Goal: Transaction & Acquisition: Purchase product/service

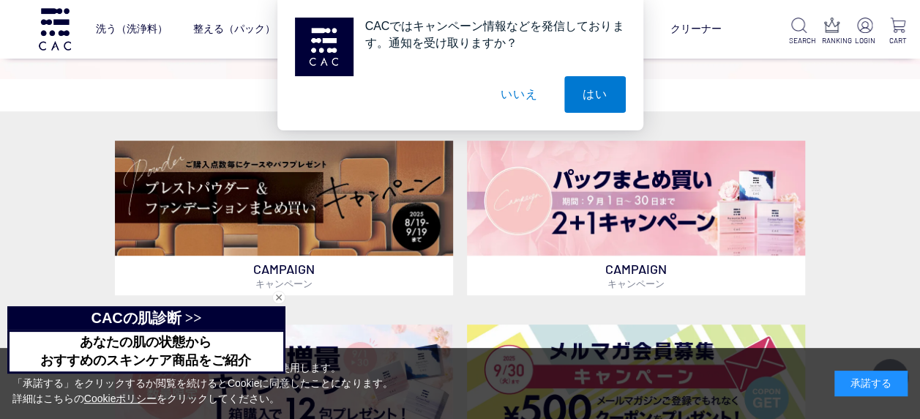
scroll to position [268, 0]
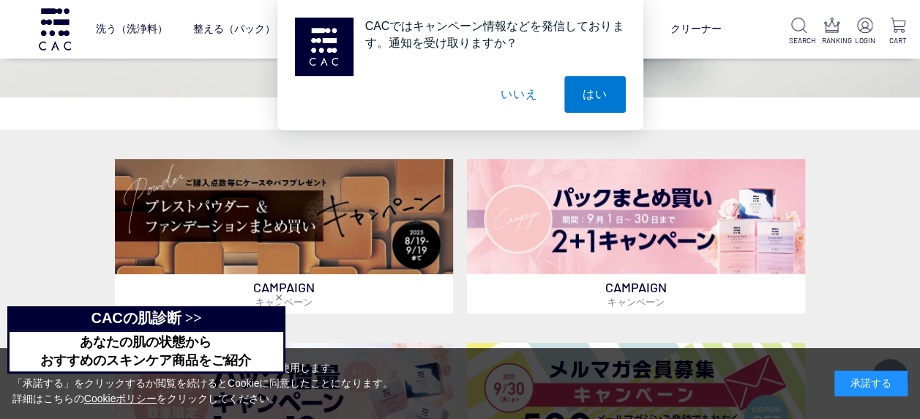
click at [517, 97] on button "いいえ" at bounding box center [518, 94] width 73 height 37
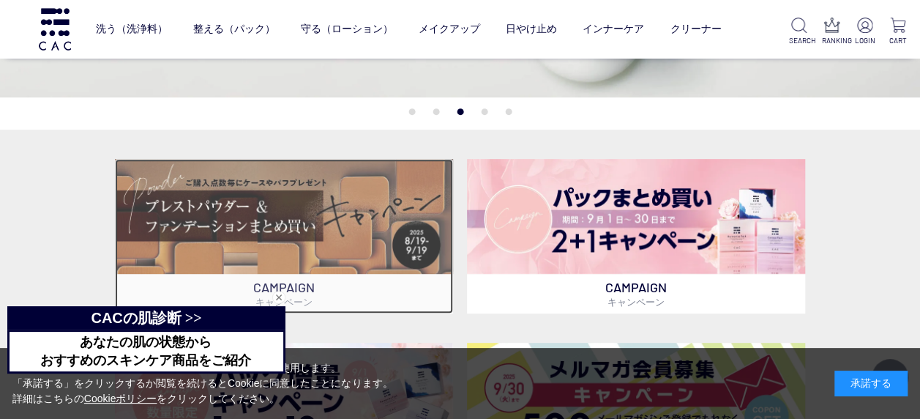
click at [356, 216] on img at bounding box center [284, 216] width 338 height 115
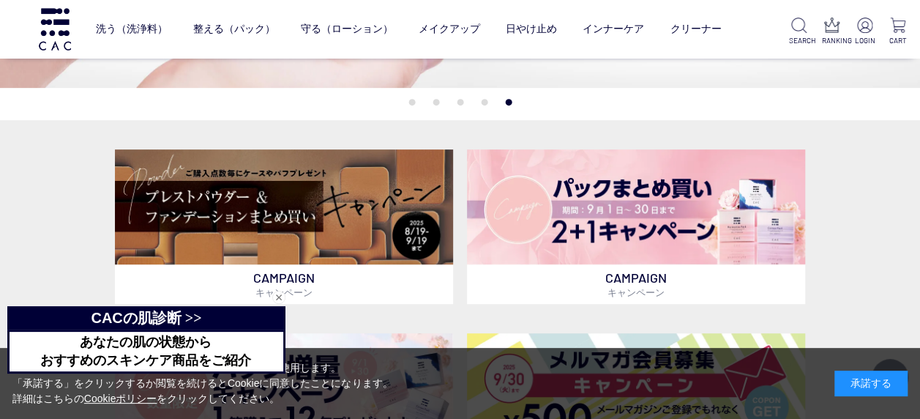
scroll to position [0, 0]
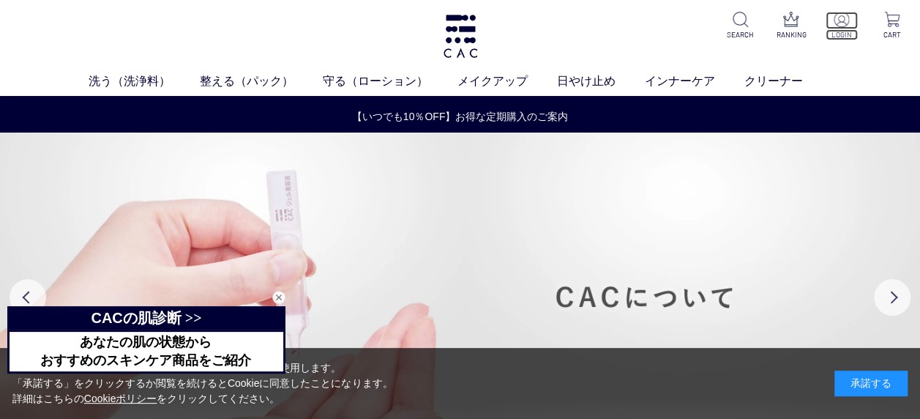
click at [846, 23] on img at bounding box center [840, 19] width 15 height 15
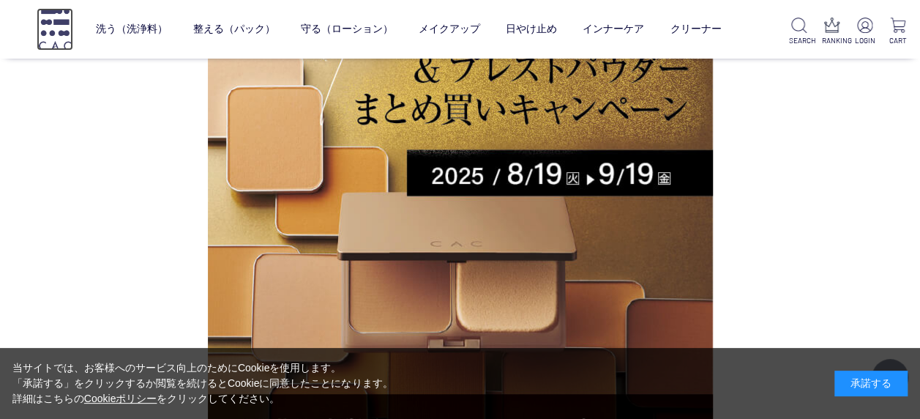
click at [58, 29] on img at bounding box center [55, 29] width 37 height 42
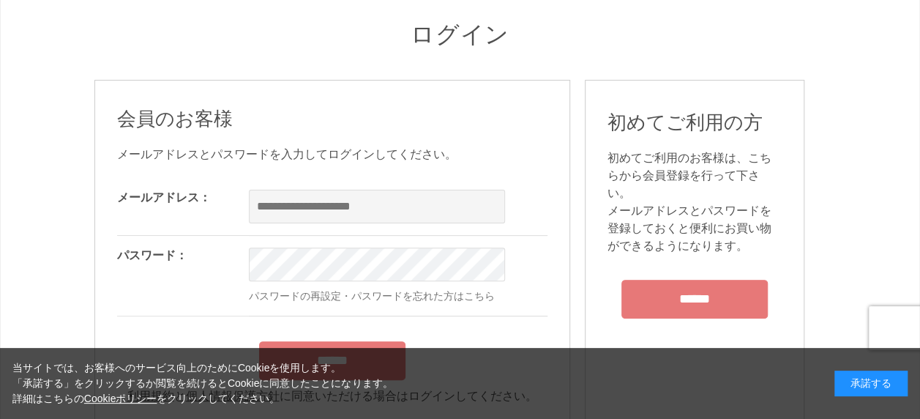
scroll to position [87, 0]
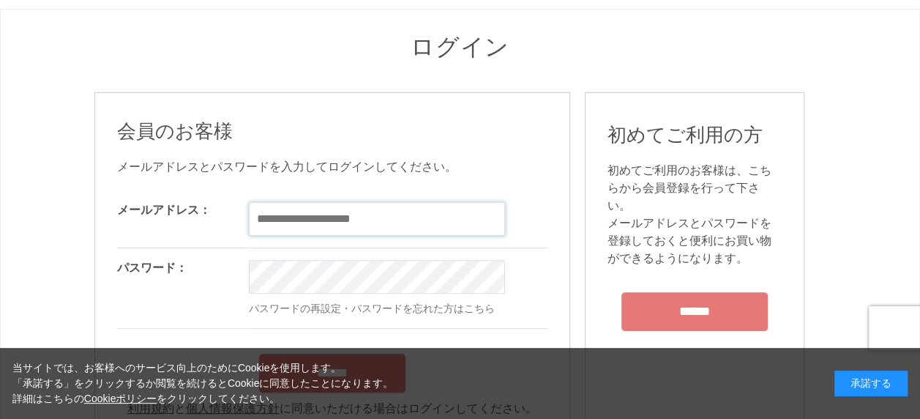
click at [414, 212] on input "email" at bounding box center [377, 219] width 256 height 34
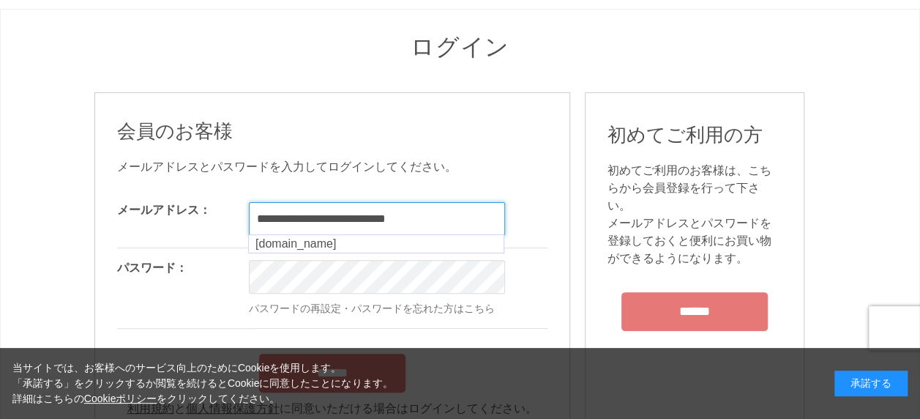
type input "**********"
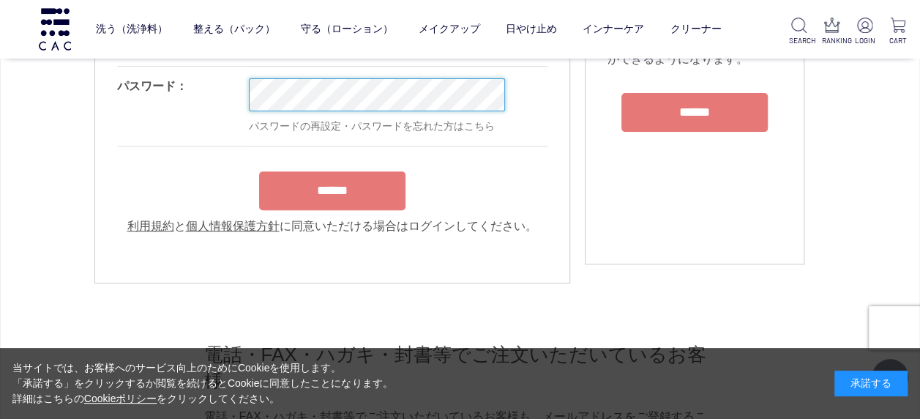
scroll to position [187, 0]
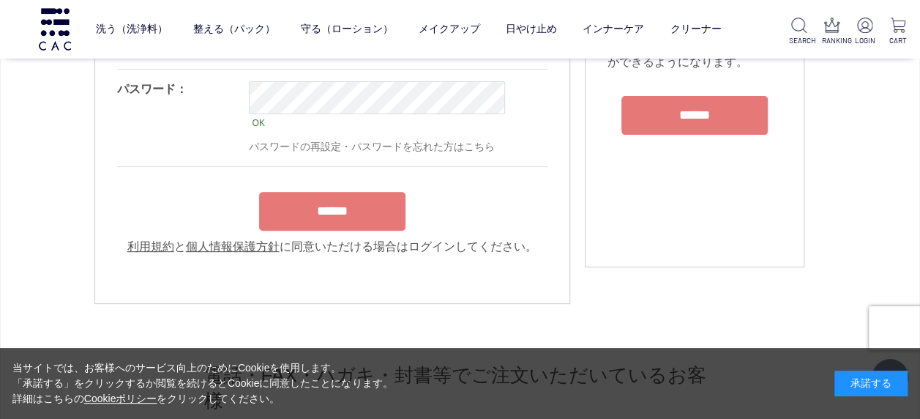
click at [367, 190] on form "**********" at bounding box center [332, 124] width 430 height 261
click at [367, 211] on input "******" at bounding box center [332, 211] width 146 height 39
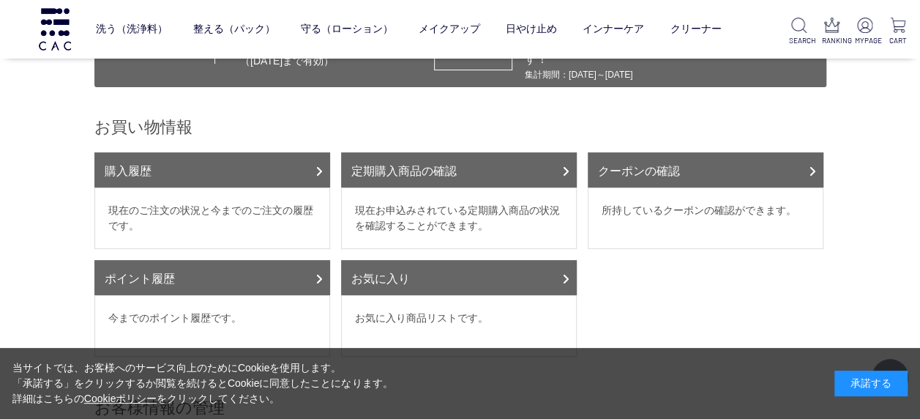
scroll to position [119, 0]
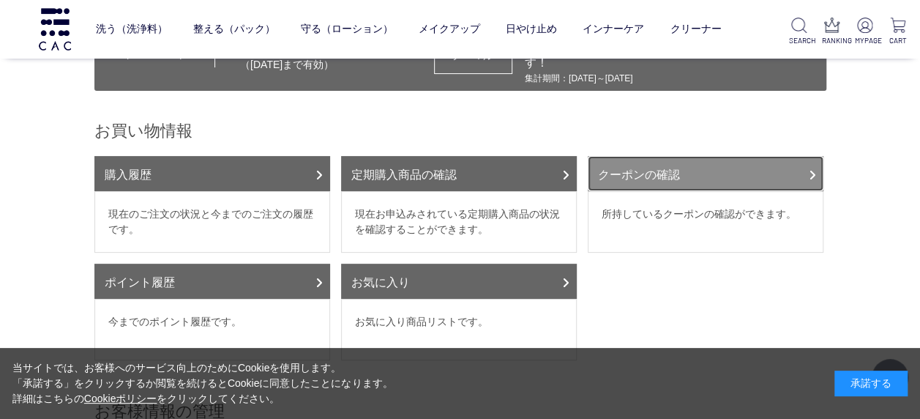
click at [790, 157] on link "クーポンの確認" at bounding box center [706, 173] width 236 height 35
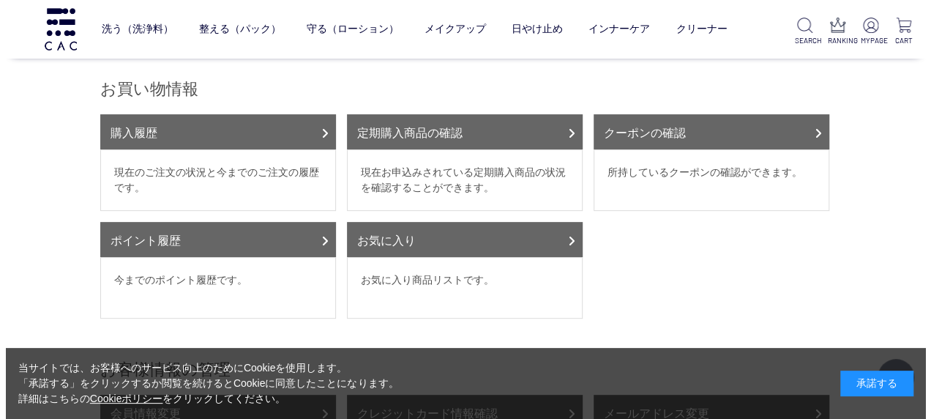
scroll to position [0, 0]
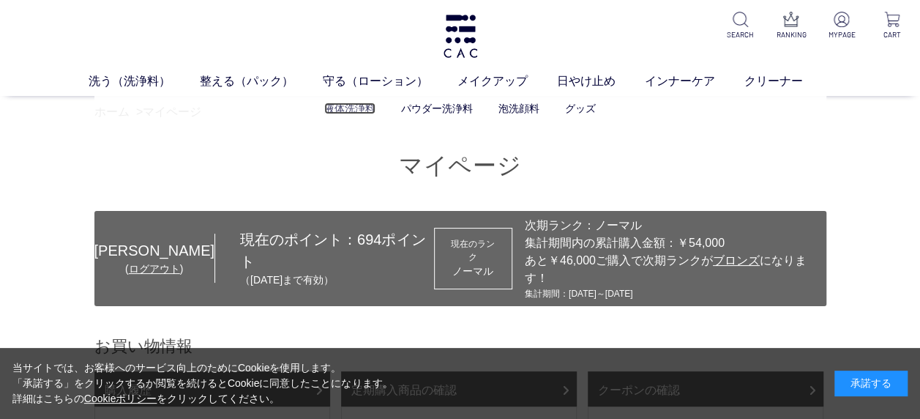
click at [347, 108] on link "液体洗浄料" at bounding box center [349, 108] width 51 height 12
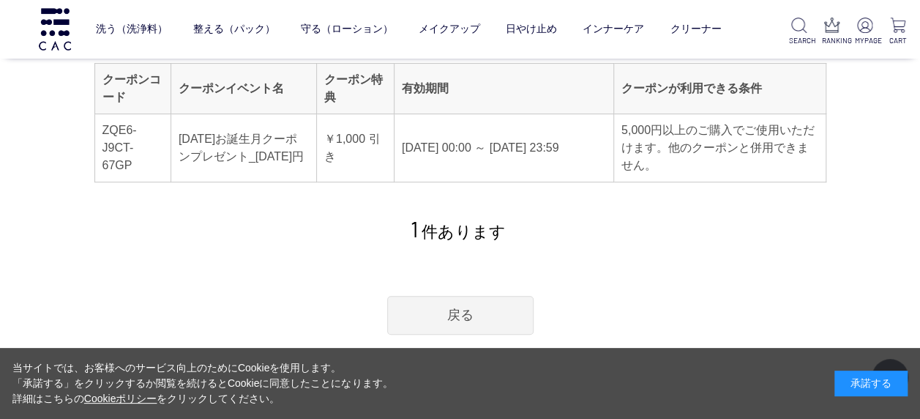
scroll to position [167, 0]
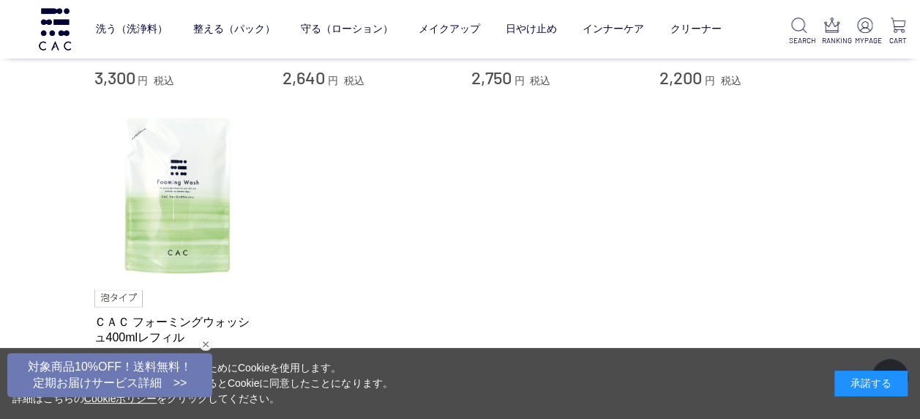
scroll to position [446, 0]
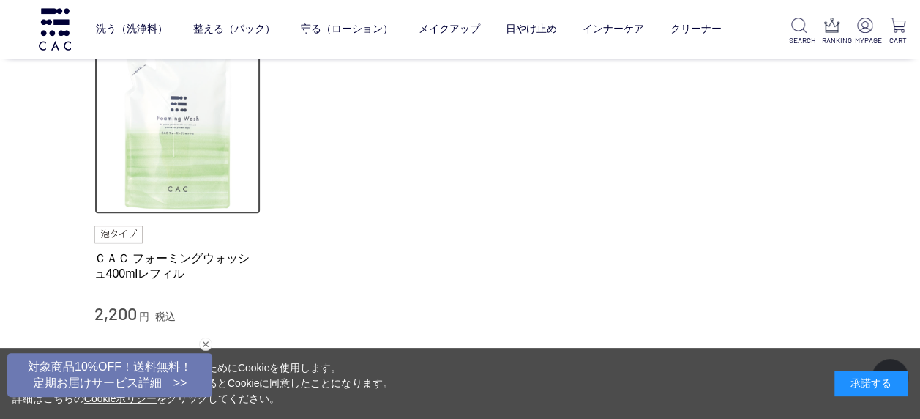
click at [174, 170] on img at bounding box center [177, 131] width 167 height 167
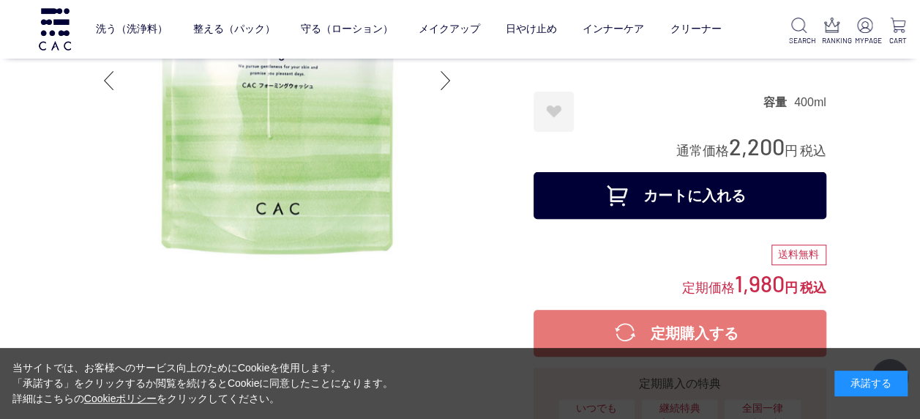
scroll to position [183, 0]
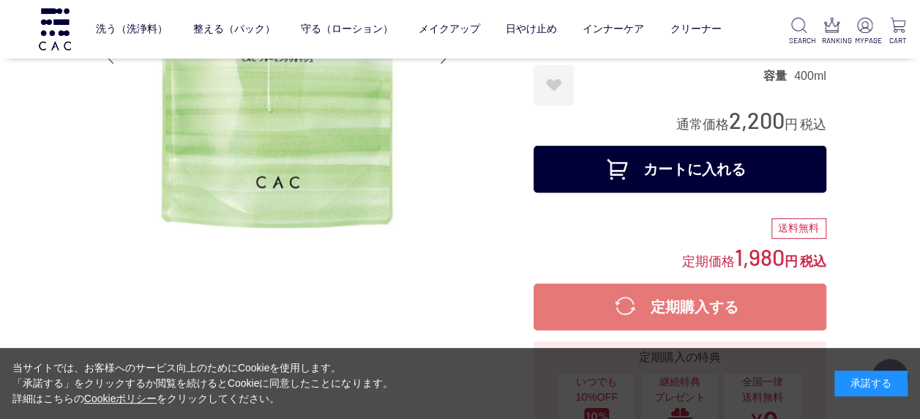
click at [770, 167] on button "カートに入れる" at bounding box center [679, 169] width 293 height 47
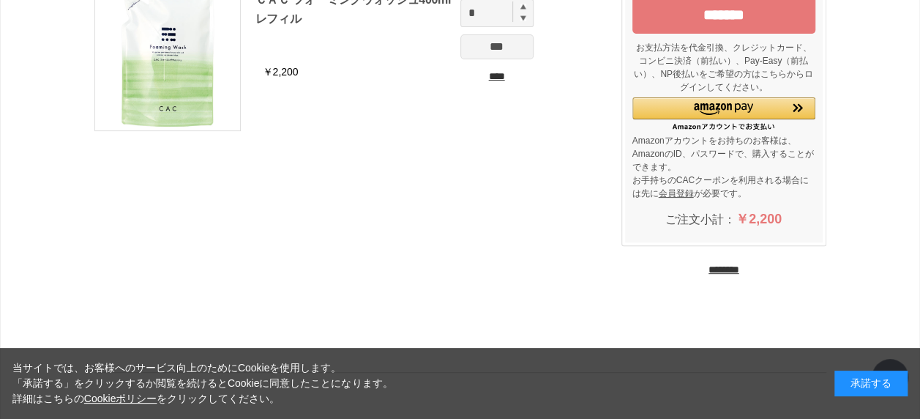
scroll to position [139, 0]
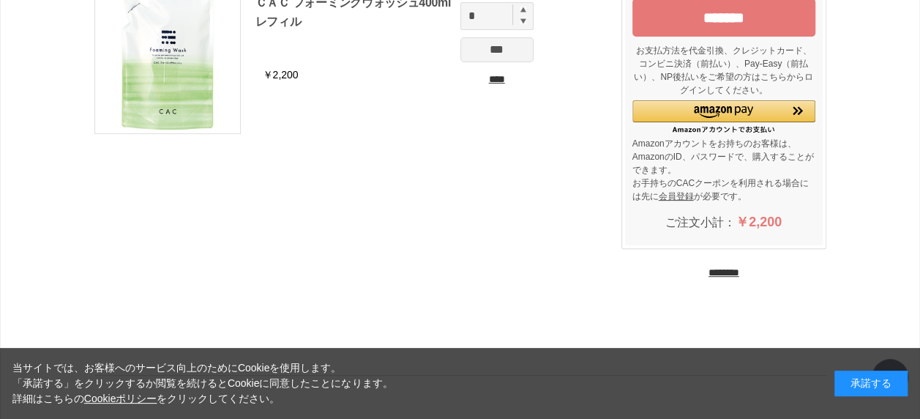
click at [739, 271] on input "********" at bounding box center [723, 273] width 31 height 14
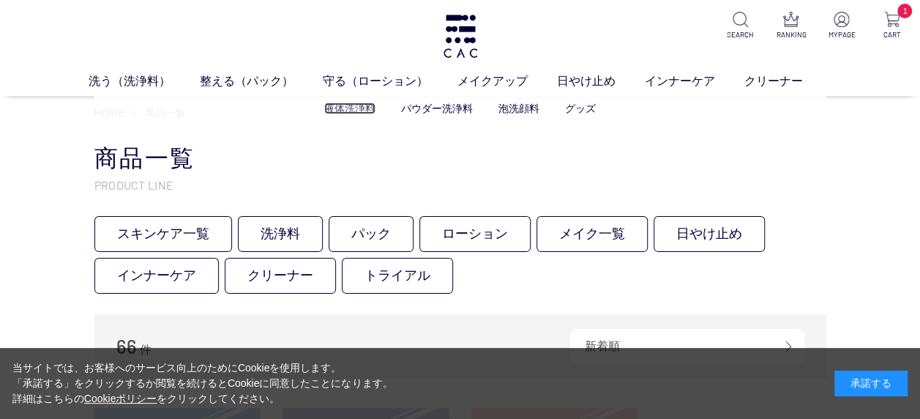
click at [350, 110] on link "液体洗浄料" at bounding box center [349, 108] width 51 height 12
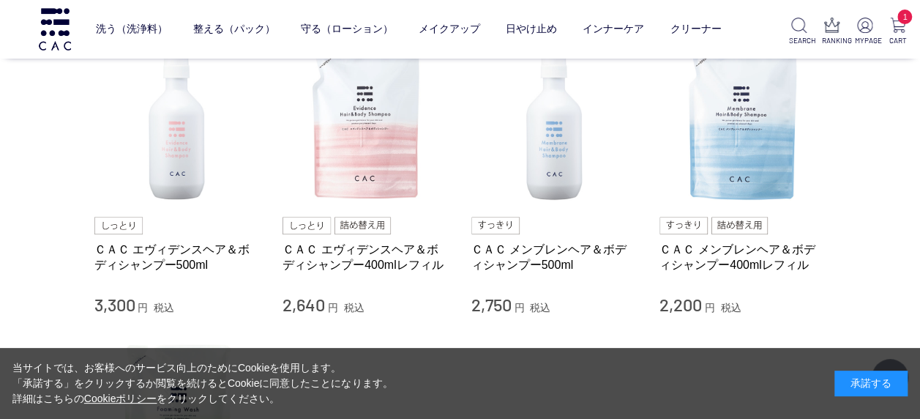
scroll to position [149, 0]
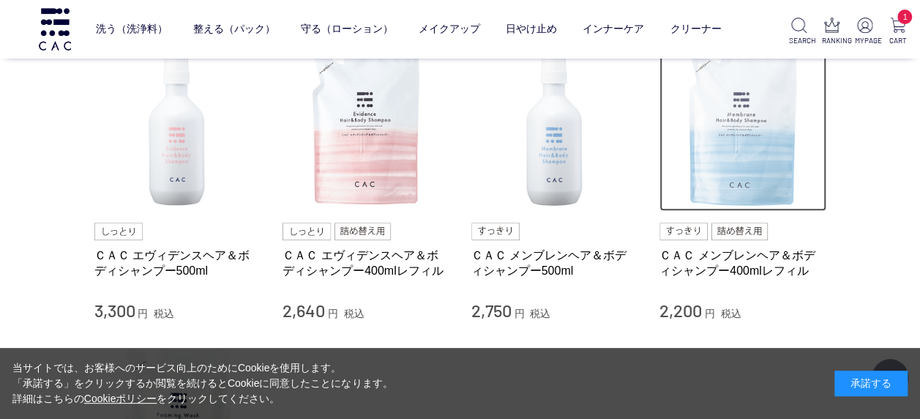
click at [747, 163] on img at bounding box center [742, 128] width 167 height 167
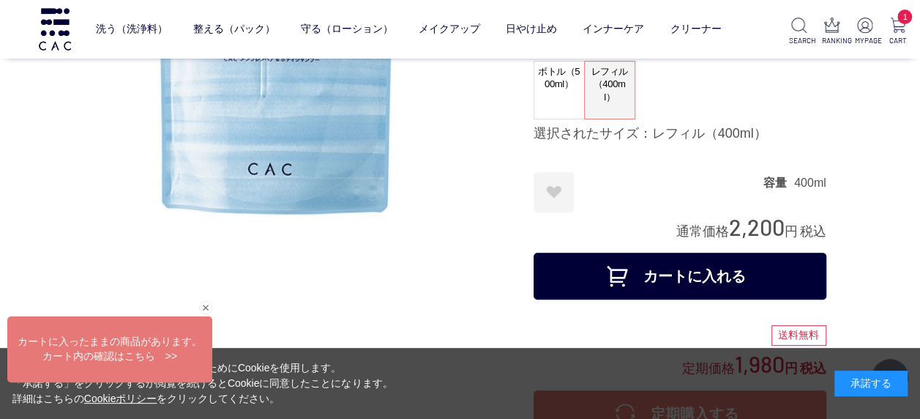
scroll to position [202, 0]
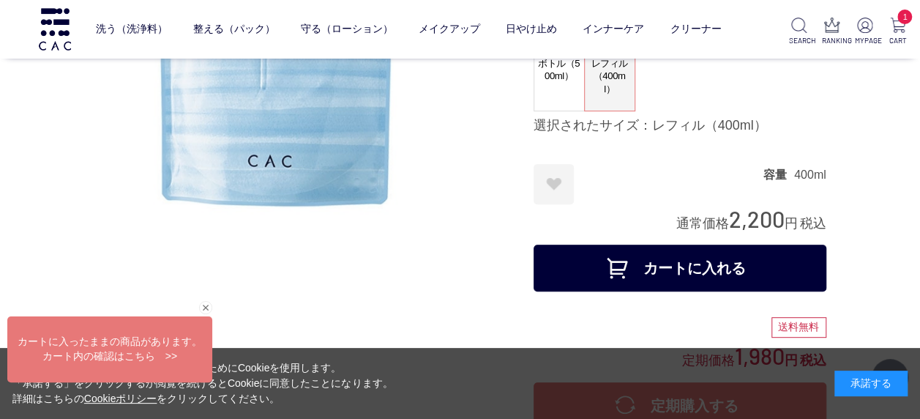
click at [785, 268] on button "カートに入れる" at bounding box center [679, 267] width 293 height 47
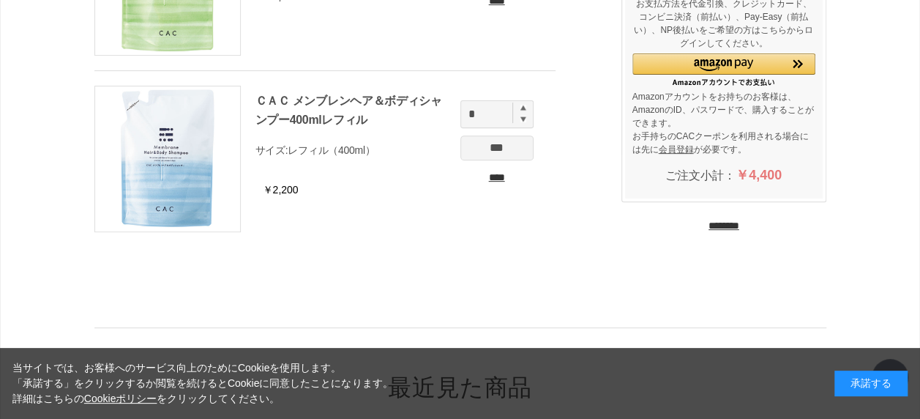
scroll to position [227, 0]
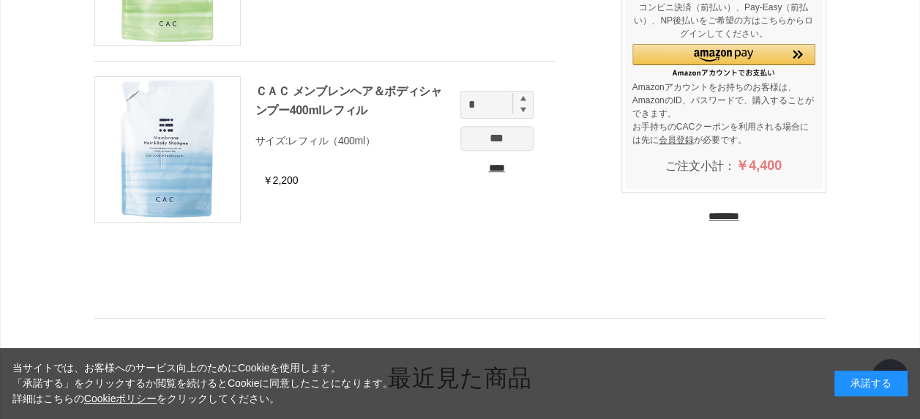
click at [739, 217] on input "********" at bounding box center [723, 216] width 31 height 14
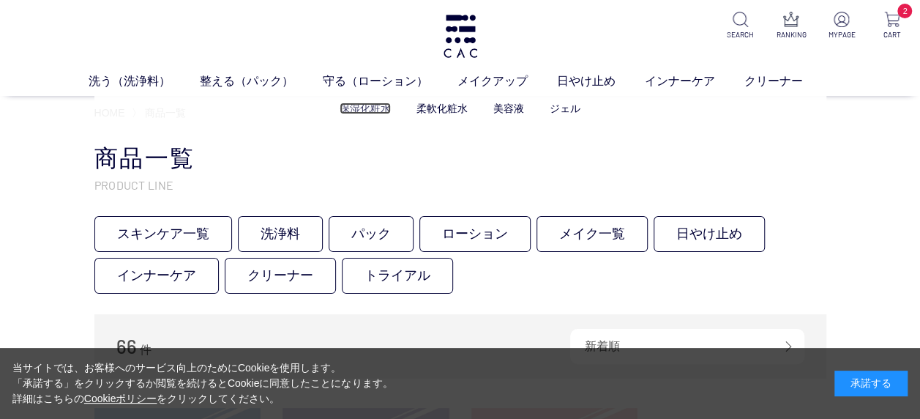
click at [363, 107] on link "保湿化粧水" at bounding box center [365, 108] width 51 height 12
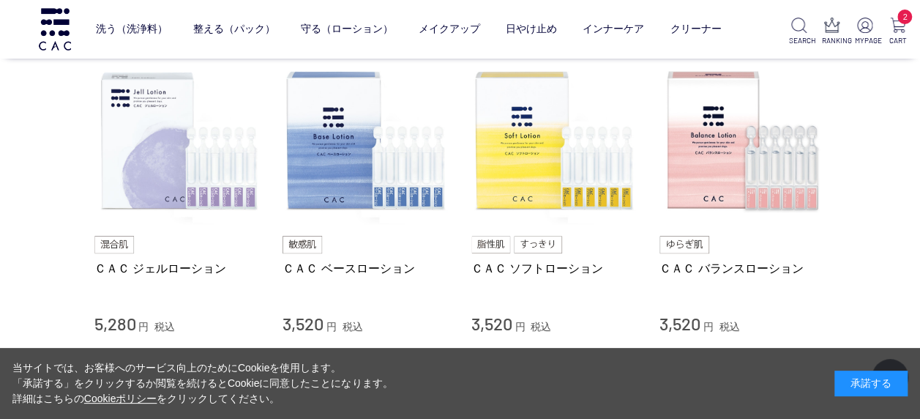
scroll to position [134, 0]
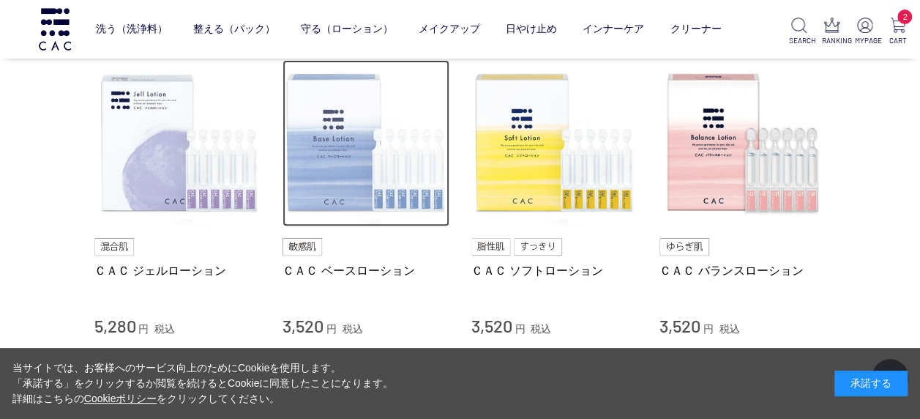
click at [334, 164] on img at bounding box center [365, 143] width 167 height 167
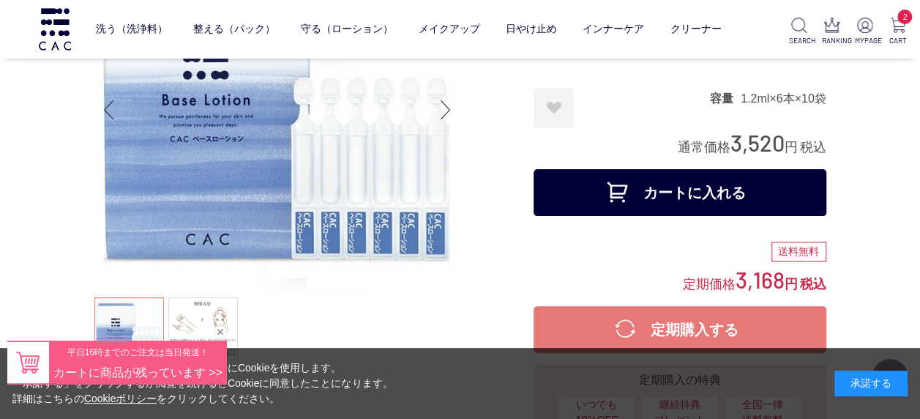
scroll to position [111, 0]
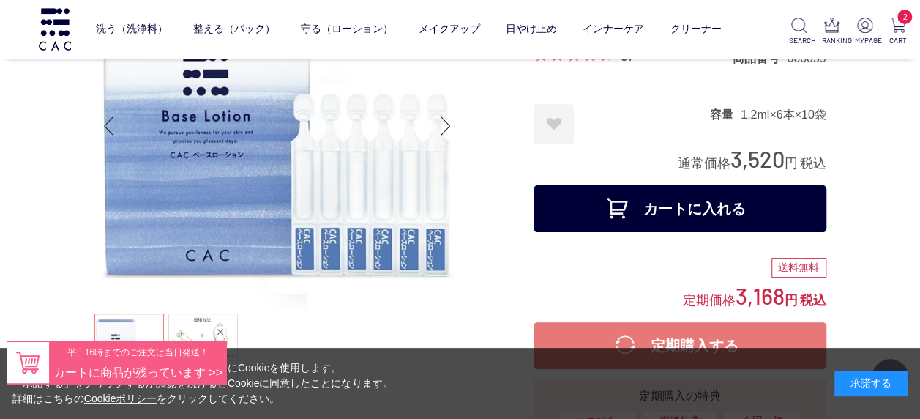
click at [795, 209] on button "カートに入れる" at bounding box center [679, 208] width 293 height 47
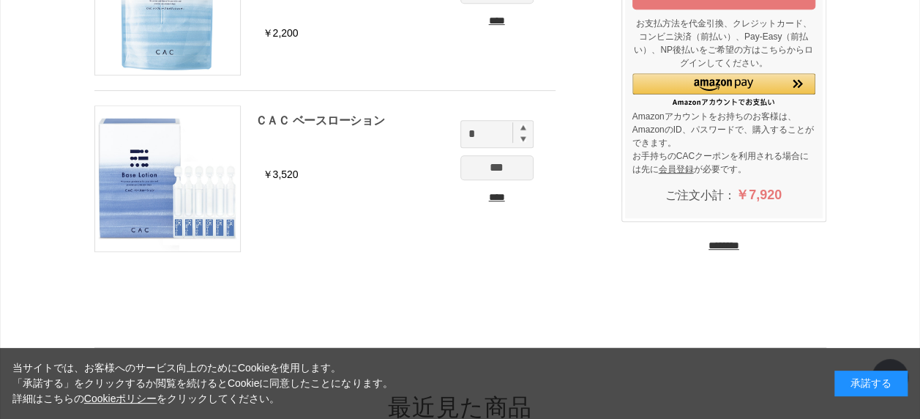
scroll to position [358, 0]
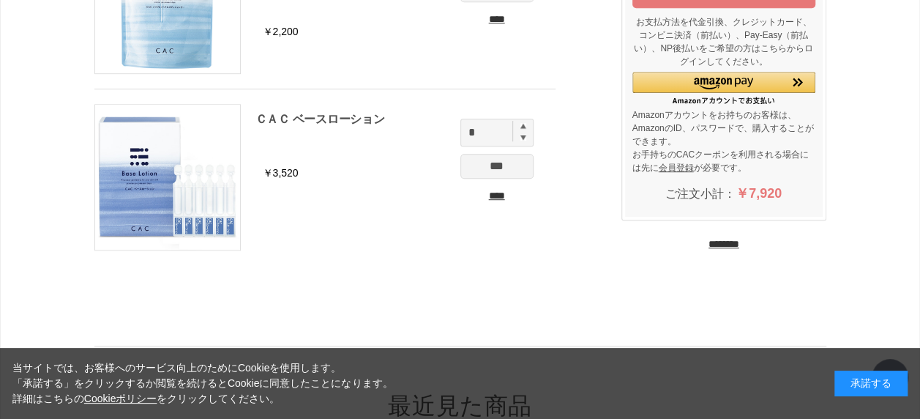
click at [730, 242] on input "********" at bounding box center [723, 244] width 31 height 14
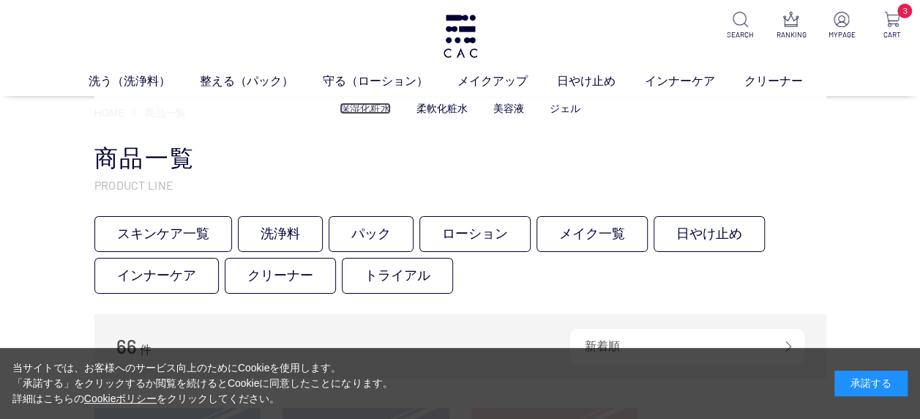
click at [377, 105] on link "保湿化粧水" at bounding box center [365, 108] width 51 height 12
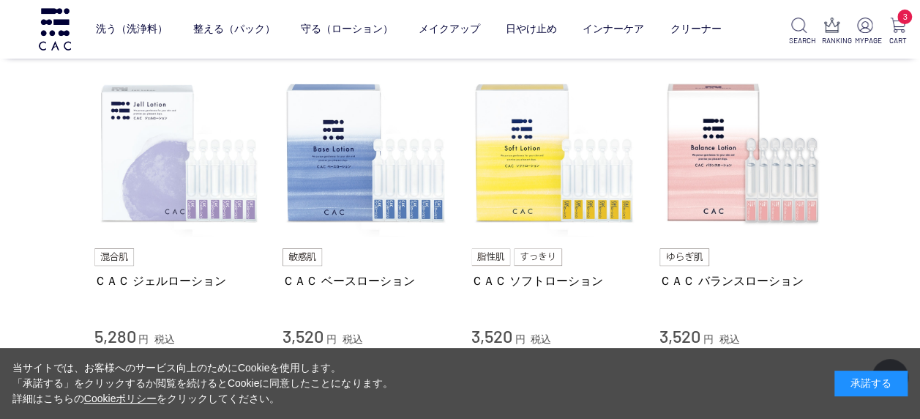
scroll to position [126, 0]
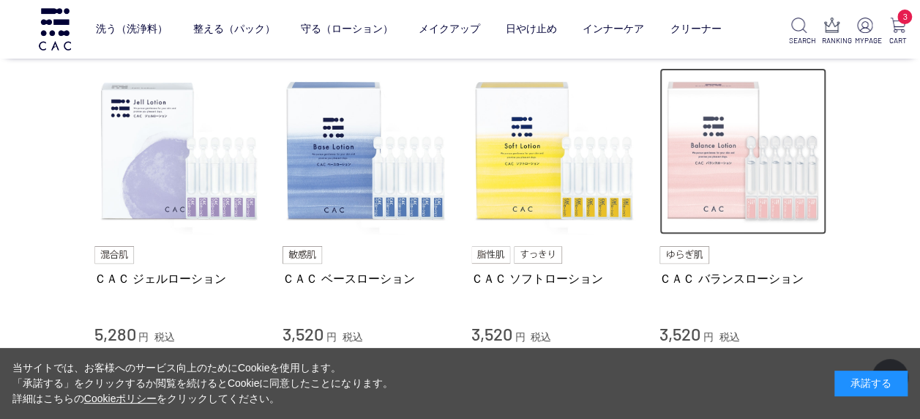
click at [711, 157] on img at bounding box center [742, 151] width 167 height 167
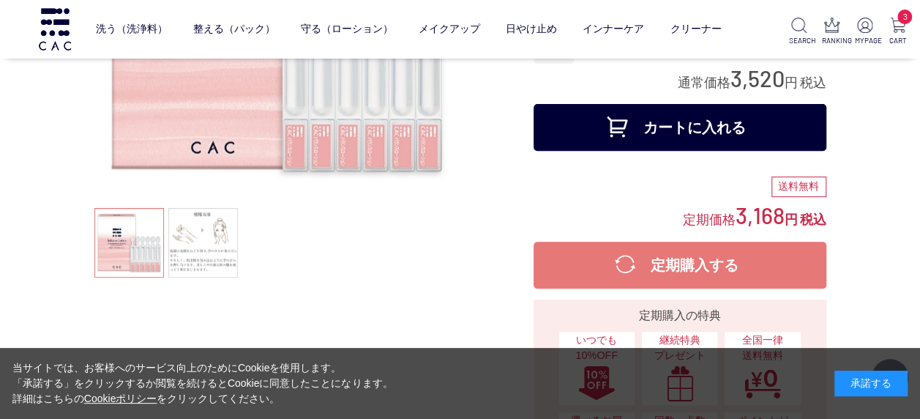
scroll to position [201, 0]
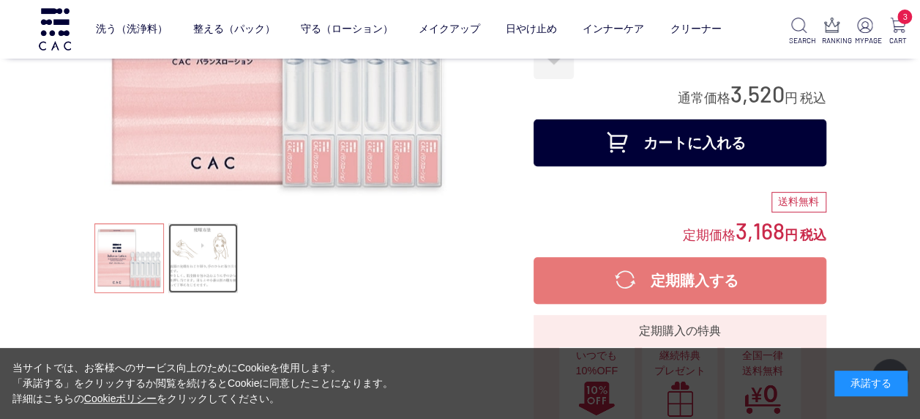
click at [203, 271] on link at bounding box center [203, 258] width 70 height 70
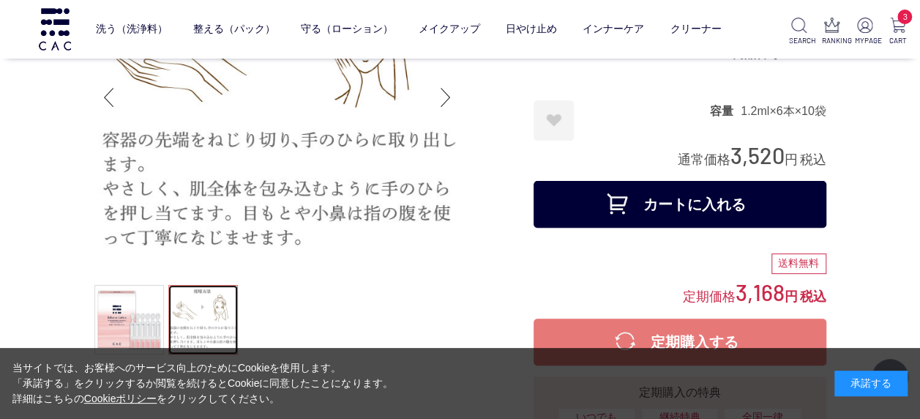
scroll to position [155, 0]
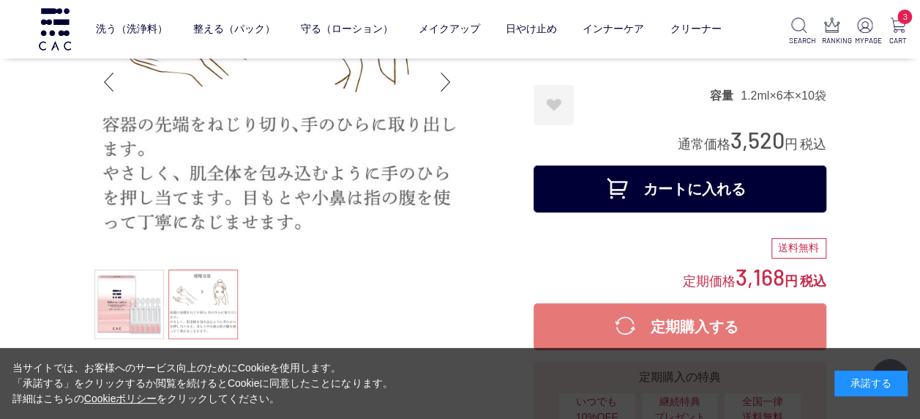
click at [801, 181] on button "カートに入れる" at bounding box center [679, 188] width 293 height 47
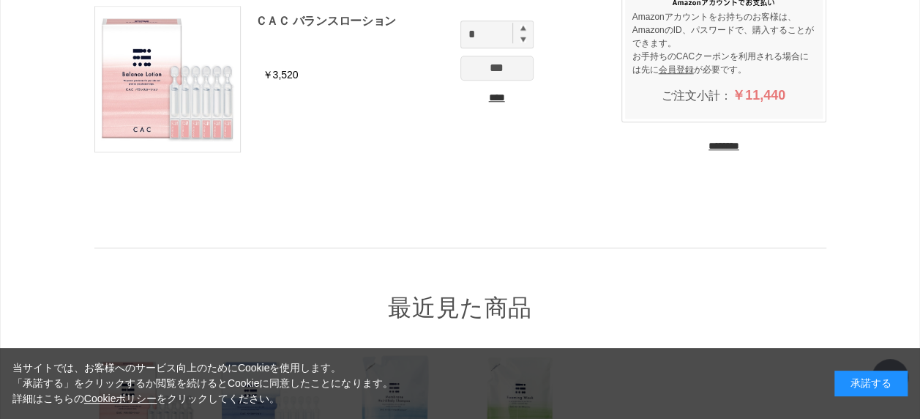
scroll to position [651, 0]
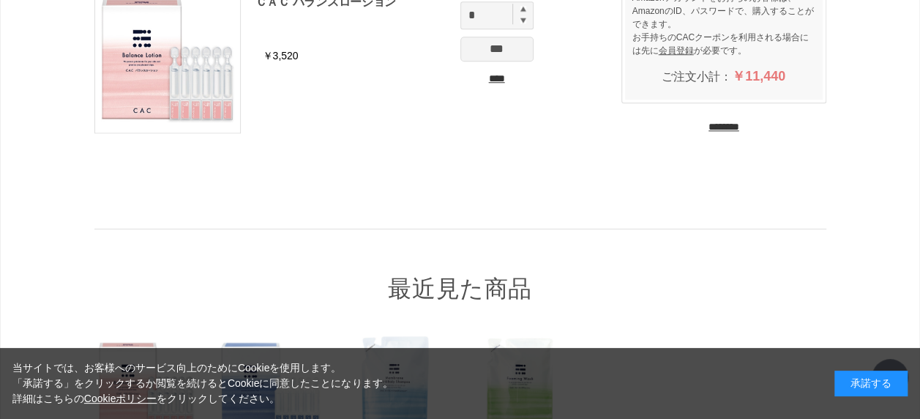
click at [736, 126] on input "********" at bounding box center [723, 127] width 31 height 14
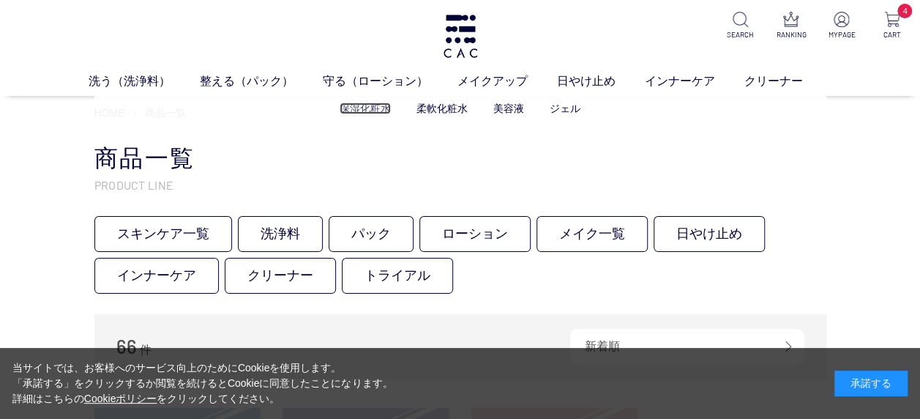
click at [374, 108] on link "保湿化粧水" at bounding box center [365, 108] width 51 height 12
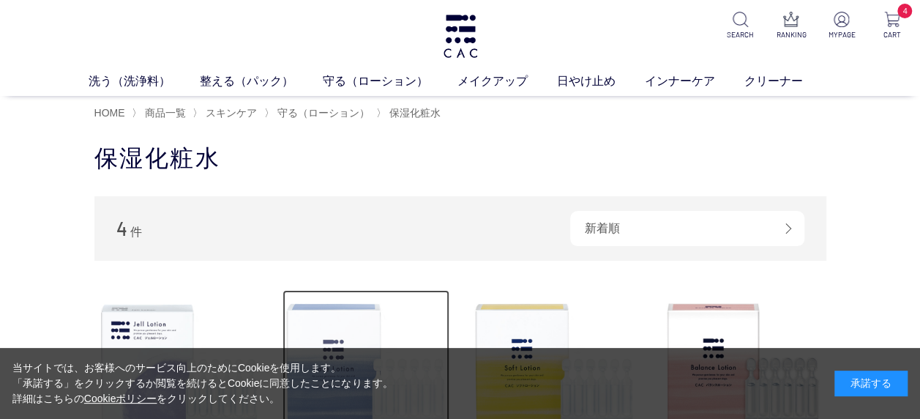
click at [350, 304] on img at bounding box center [365, 373] width 167 height 167
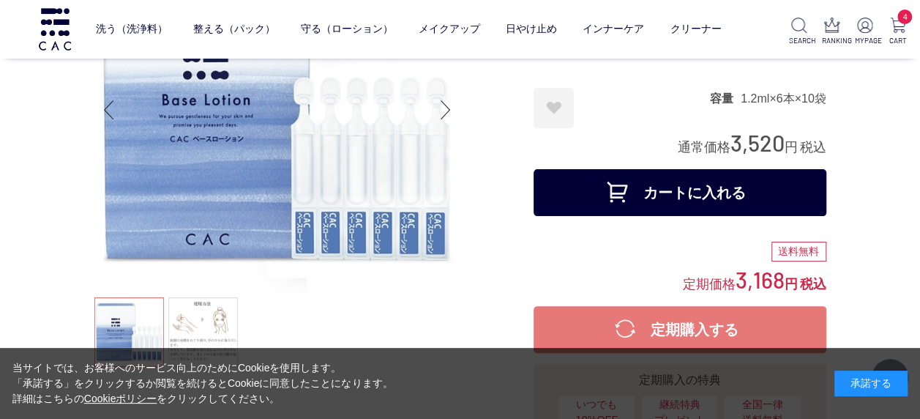
scroll to position [206, 0]
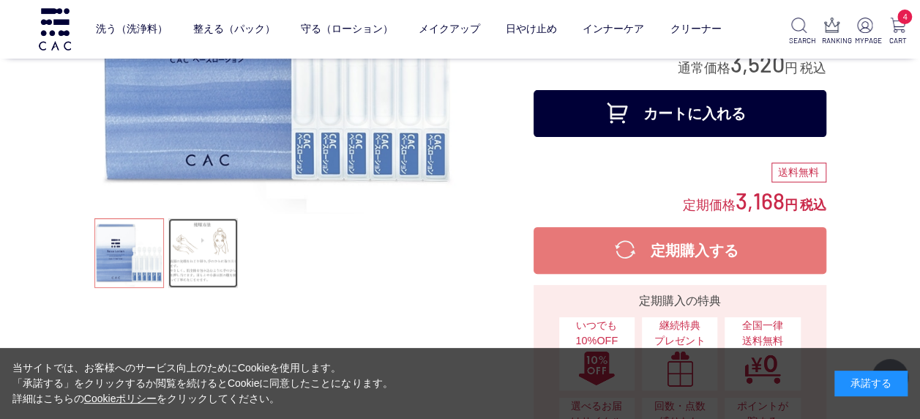
click at [212, 254] on link at bounding box center [203, 253] width 70 height 70
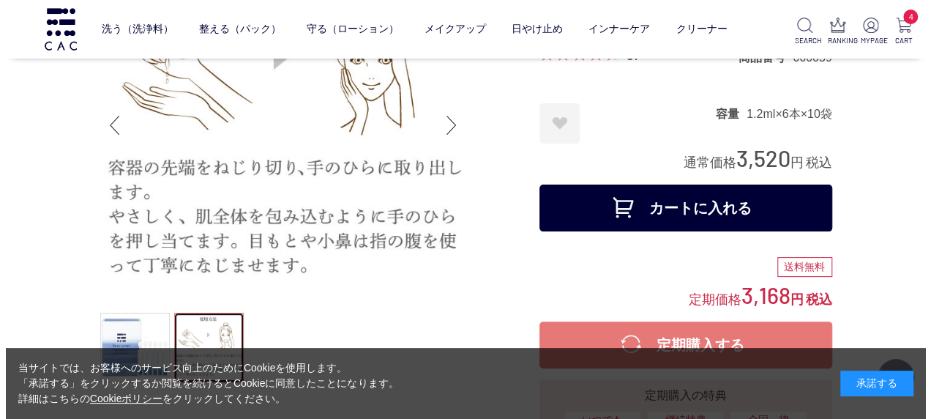
scroll to position [0, 0]
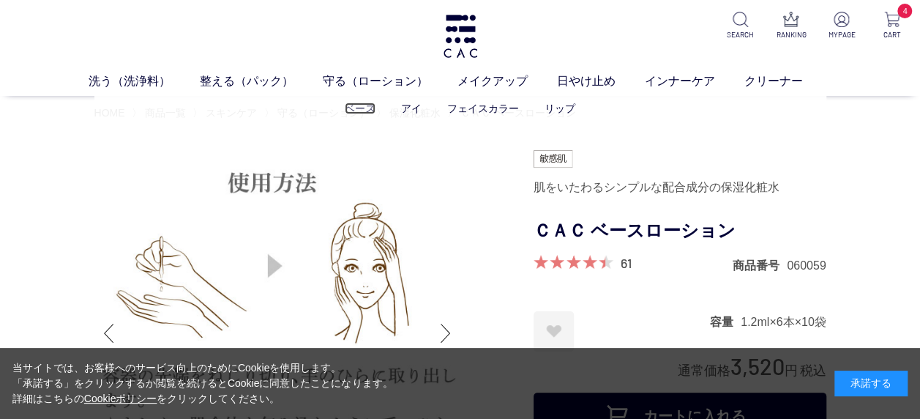
click at [364, 112] on link "ベース" at bounding box center [360, 108] width 31 height 12
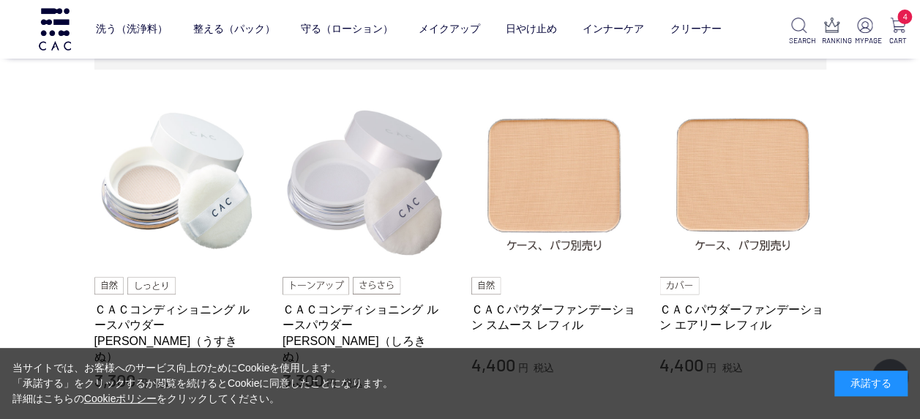
scroll to position [345, 0]
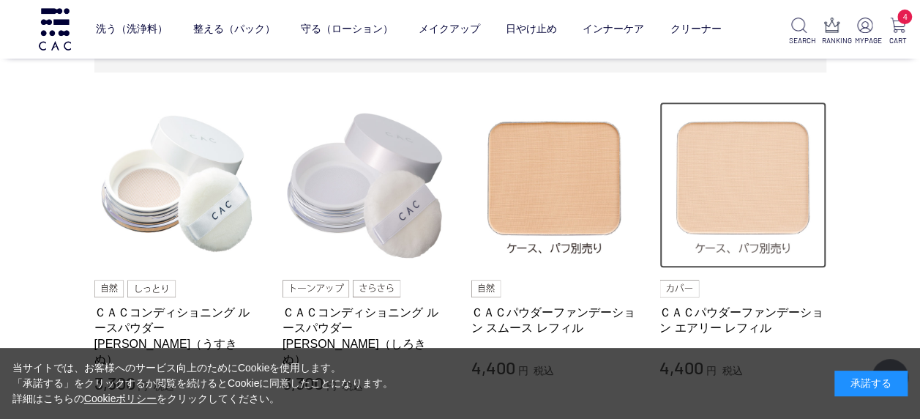
click at [771, 173] on img at bounding box center [742, 185] width 167 height 167
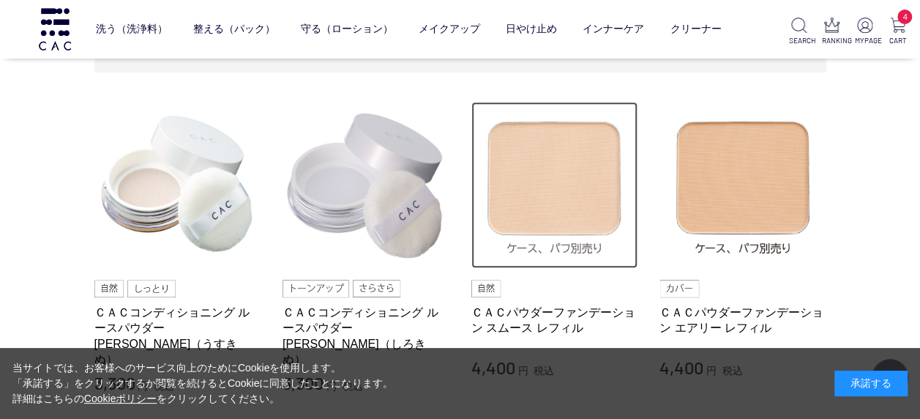
click at [552, 155] on img at bounding box center [554, 185] width 167 height 167
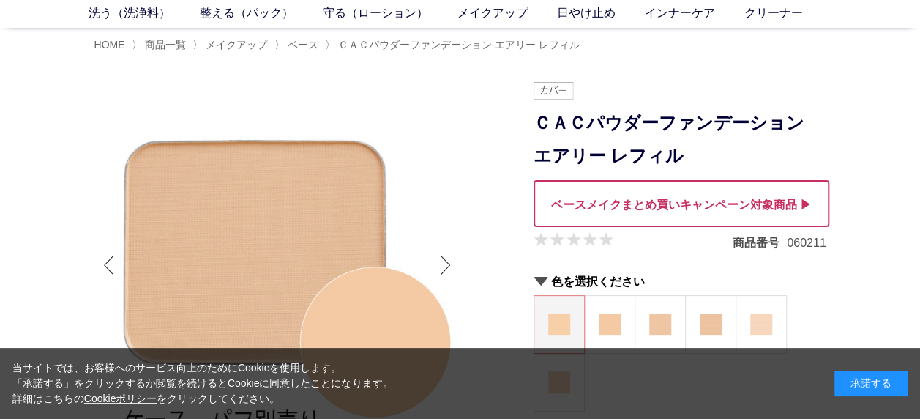
scroll to position [51, 0]
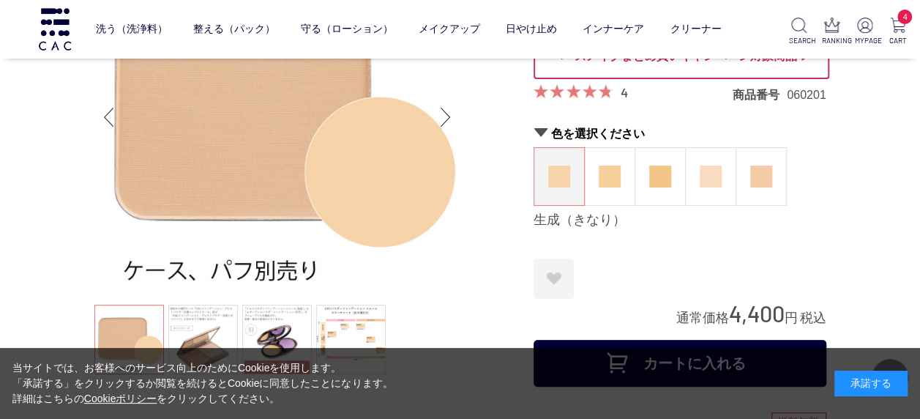
scroll to position [101, 0]
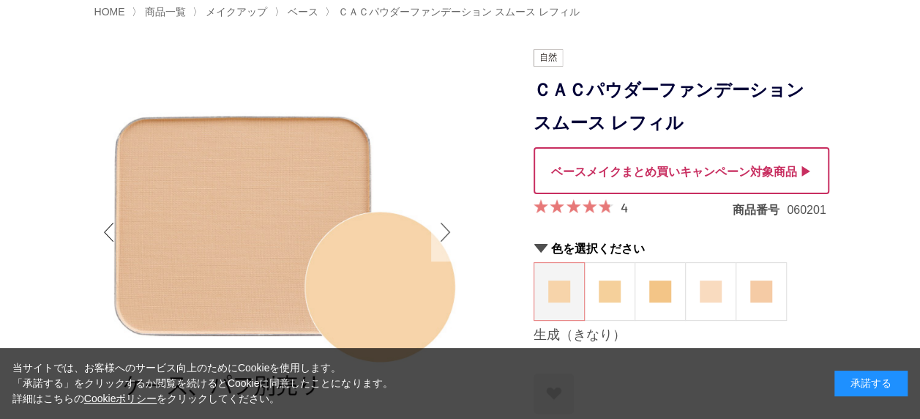
click at [446, 235] on div "Next slide" at bounding box center [445, 232] width 29 height 59
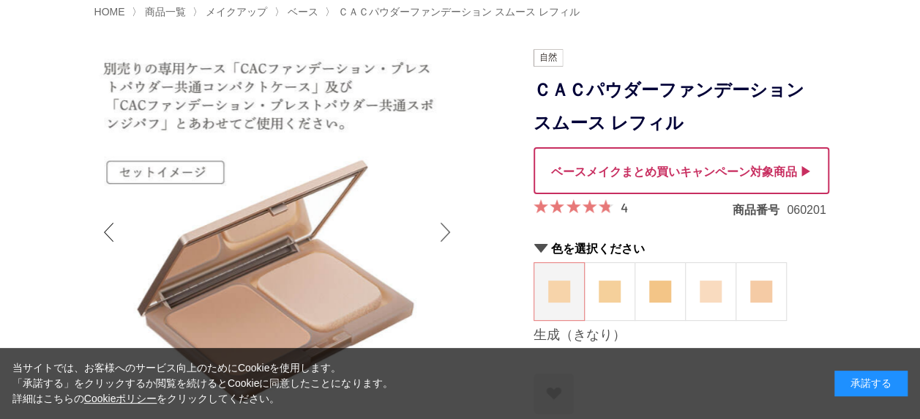
click at [446, 235] on div "Next slide" at bounding box center [445, 232] width 29 height 59
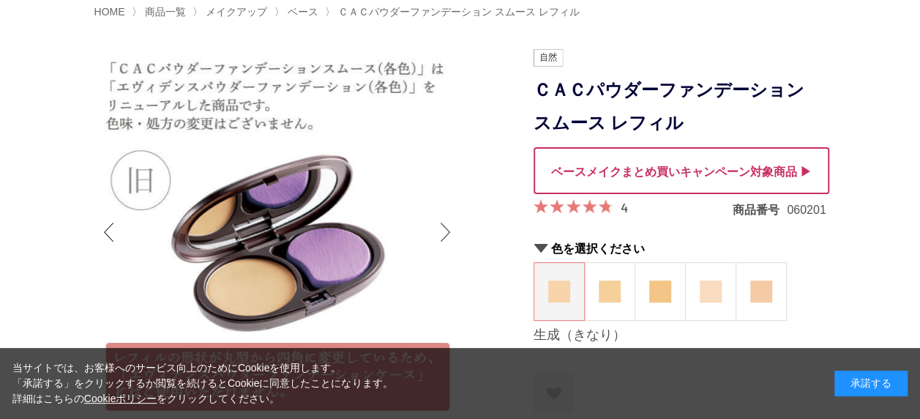
click at [446, 235] on div "Next slide" at bounding box center [445, 232] width 29 height 59
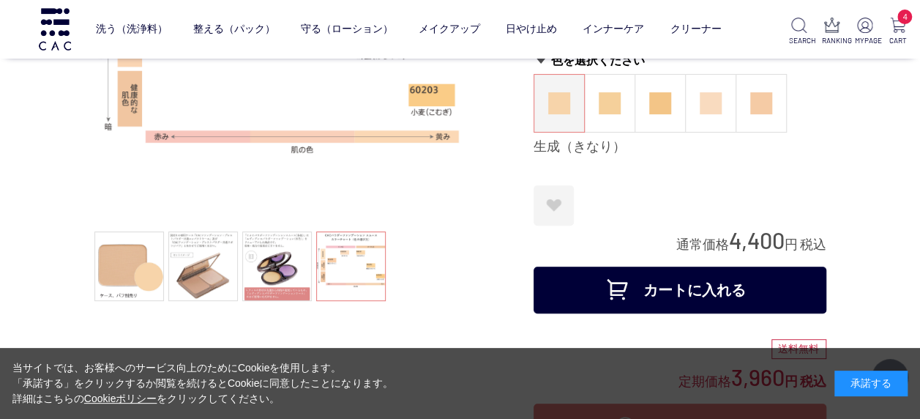
scroll to position [225, 0]
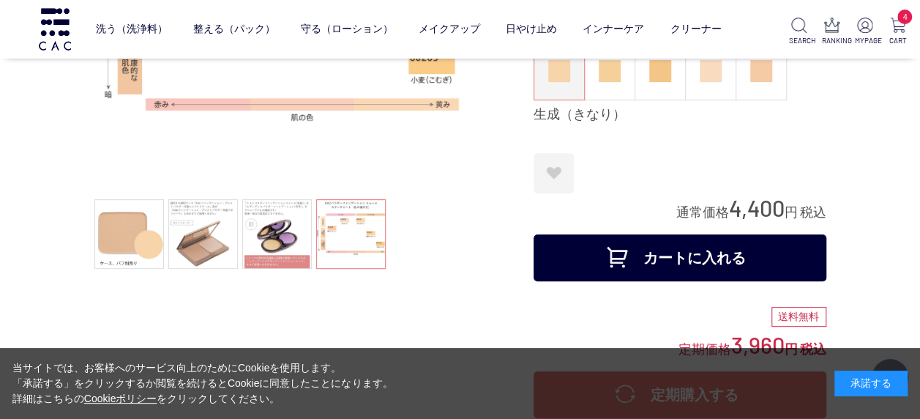
click at [801, 254] on button "カートに入れる" at bounding box center [679, 257] width 293 height 47
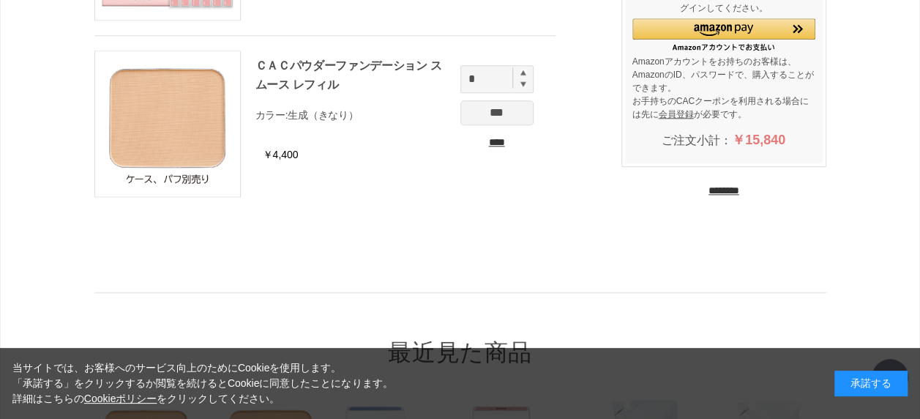
scroll to position [748, 0]
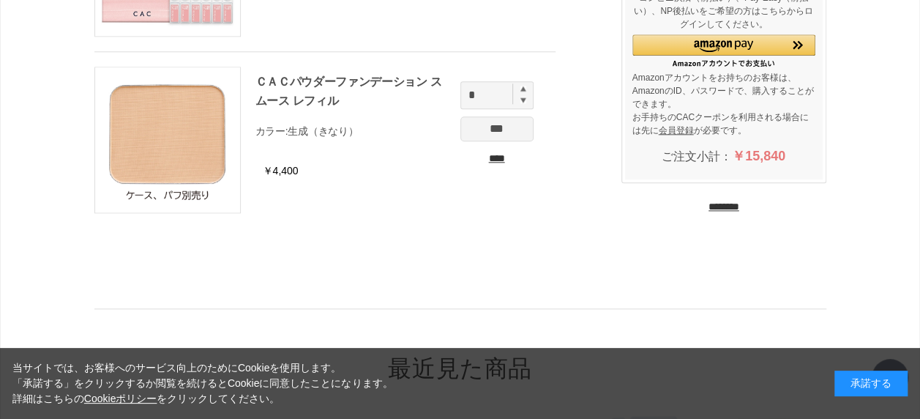
click at [739, 206] on input "********" at bounding box center [723, 207] width 31 height 14
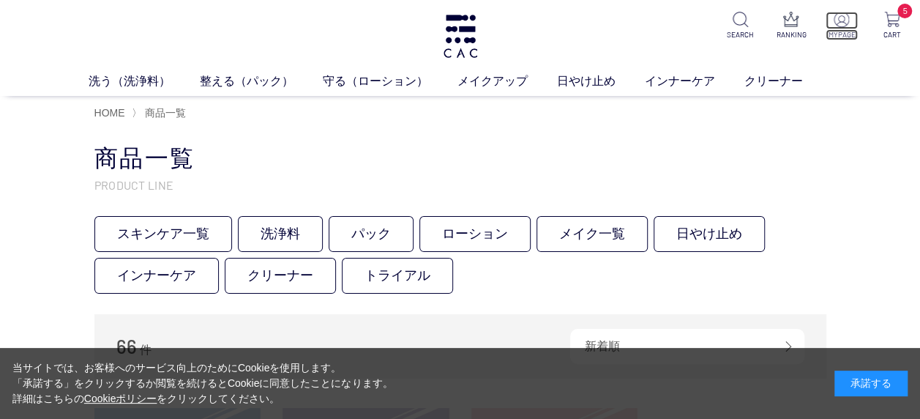
click at [833, 23] on p at bounding box center [841, 21] width 32 height 18
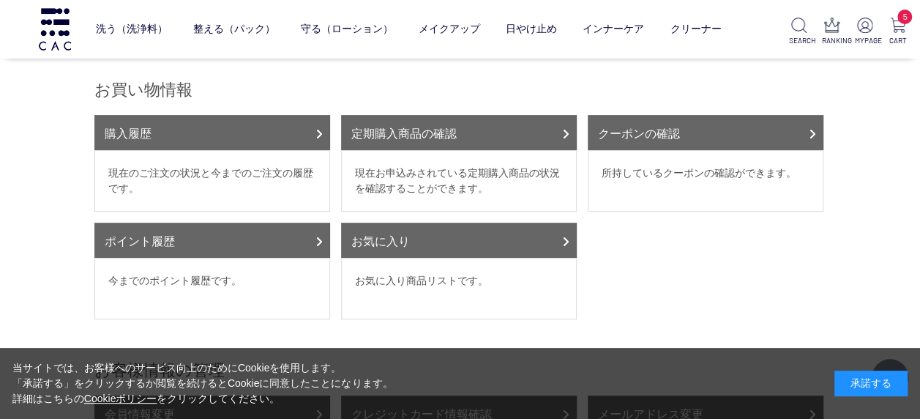
scroll to position [148, 0]
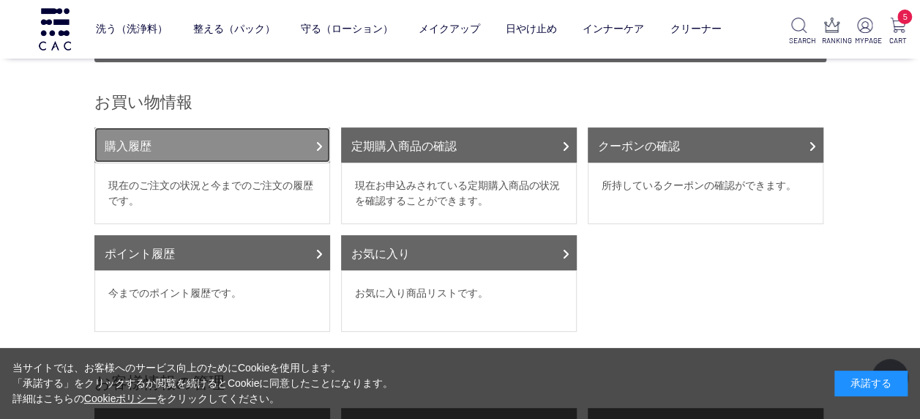
click at [285, 127] on link "購入履歴" at bounding box center [212, 144] width 236 height 35
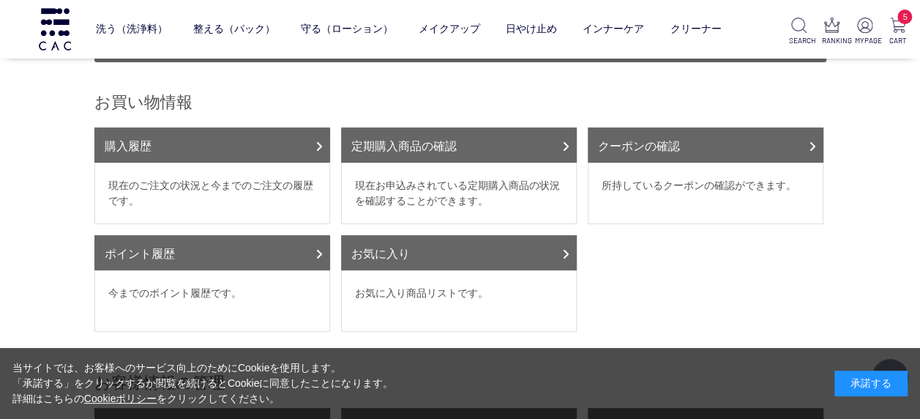
scroll to position [0, 0]
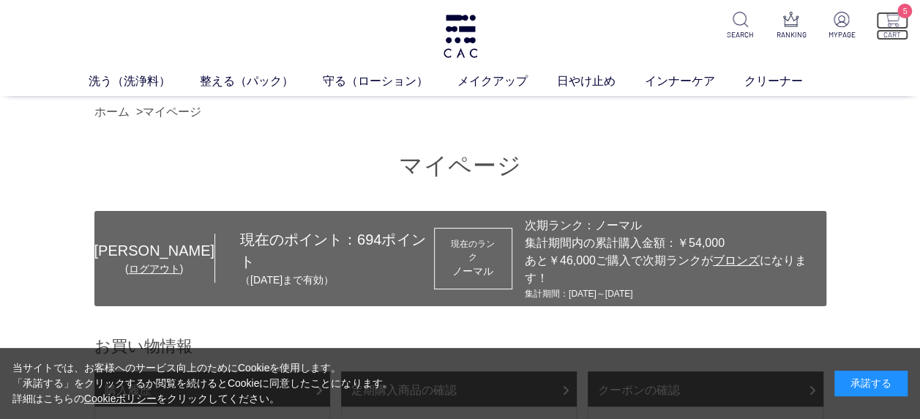
click at [892, 17] on img at bounding box center [891, 19] width 15 height 15
click at [467, 48] on img at bounding box center [460, 36] width 38 height 43
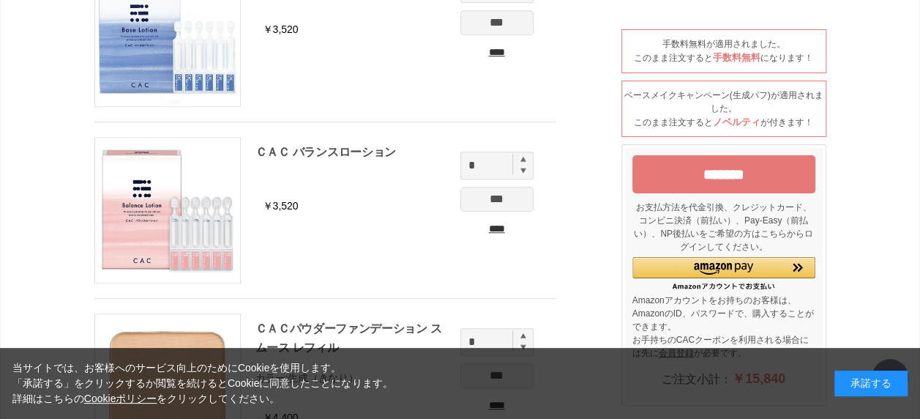
scroll to position [499, 0]
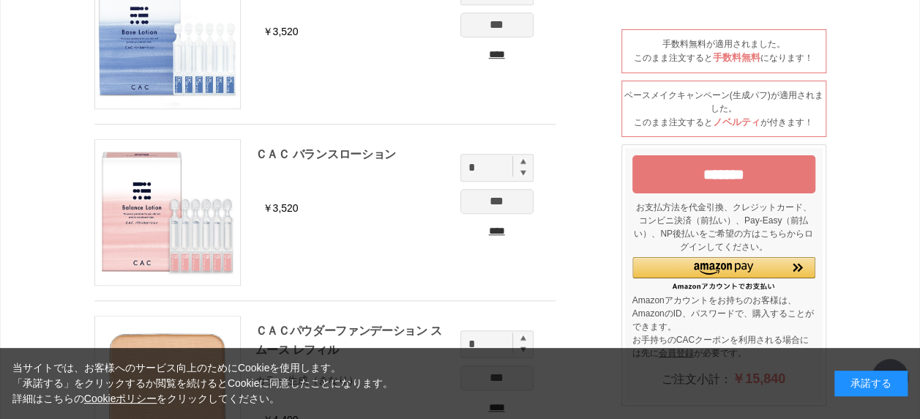
click at [779, 170] on input "*******" at bounding box center [723, 174] width 183 height 38
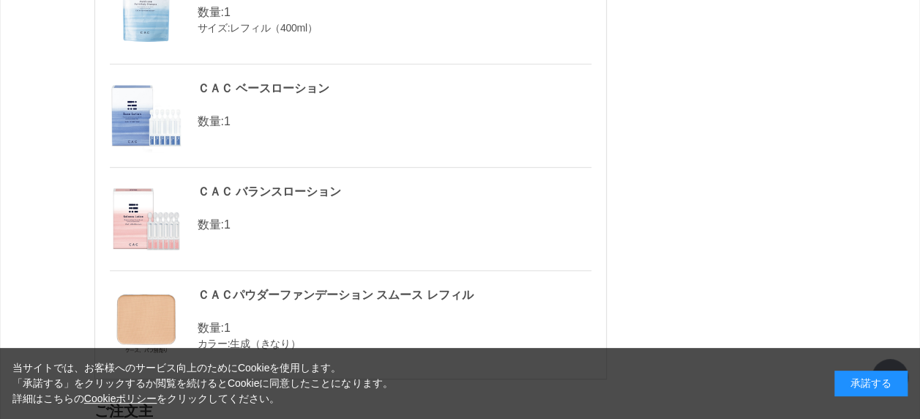
scroll to position [327, 0]
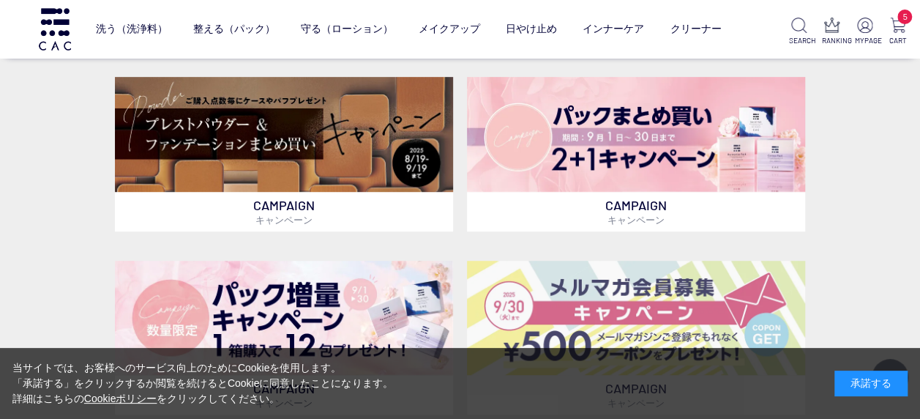
scroll to position [331, 0]
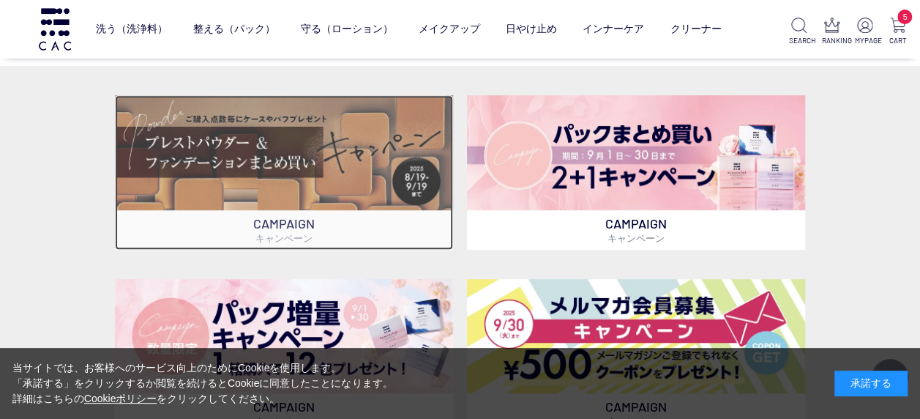
click at [392, 153] on img at bounding box center [284, 152] width 338 height 115
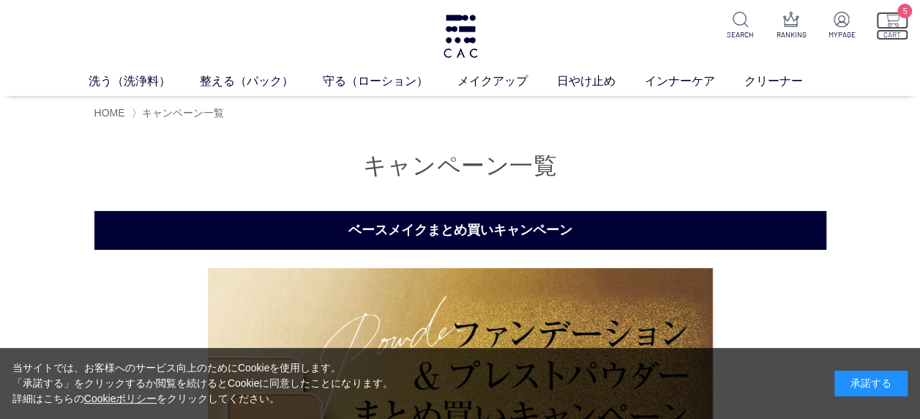
click at [893, 27] on p "5" at bounding box center [892, 21] width 32 height 18
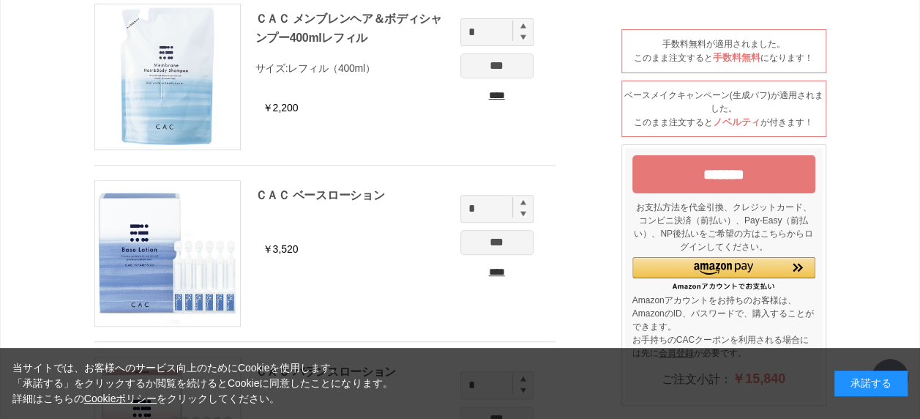
scroll to position [280, 0]
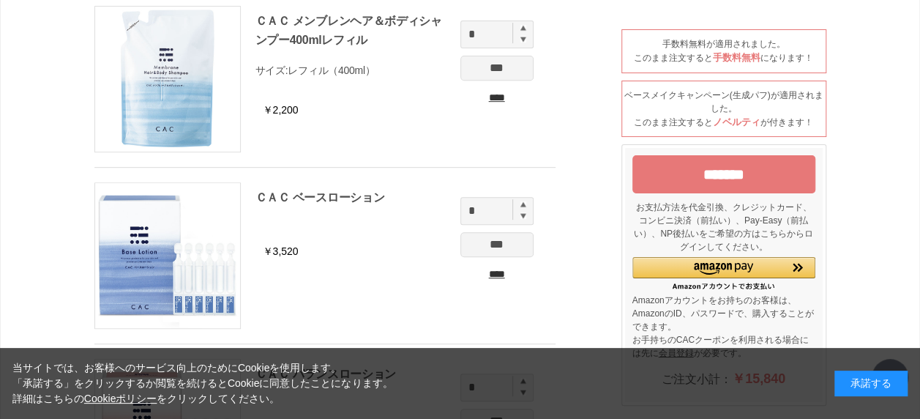
click at [786, 180] on input "*******" at bounding box center [723, 174] width 183 height 38
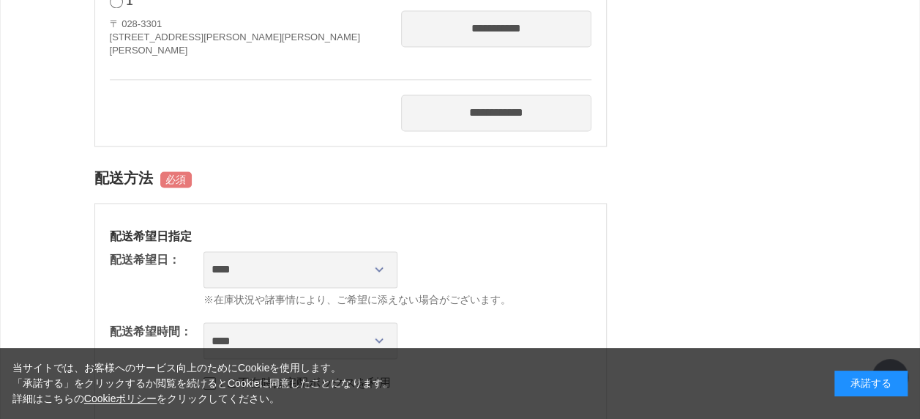
scroll to position [1117, 0]
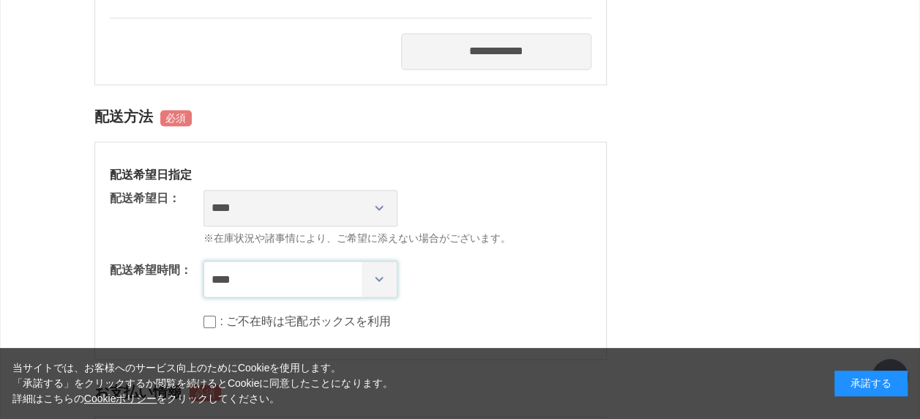
click at [374, 277] on select "**** *** ****** ****** ****** ******" at bounding box center [300, 278] width 194 height 37
select select "**"
click at [203, 260] on select "**** *** ****** ****** ****** ******" at bounding box center [300, 278] width 194 height 37
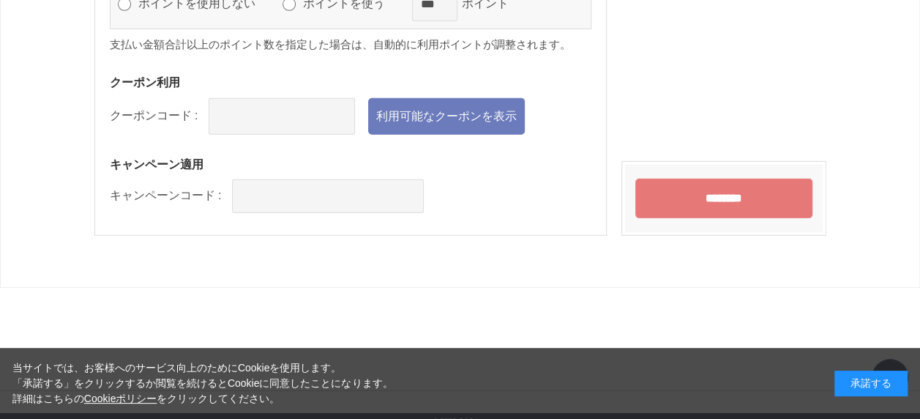
scroll to position [2135, 0]
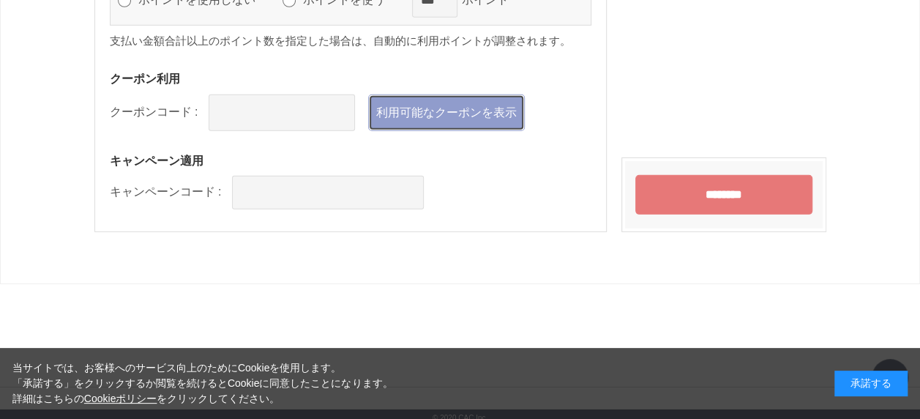
click at [473, 113] on link "利用可能なクーポンを表示" at bounding box center [446, 112] width 157 height 37
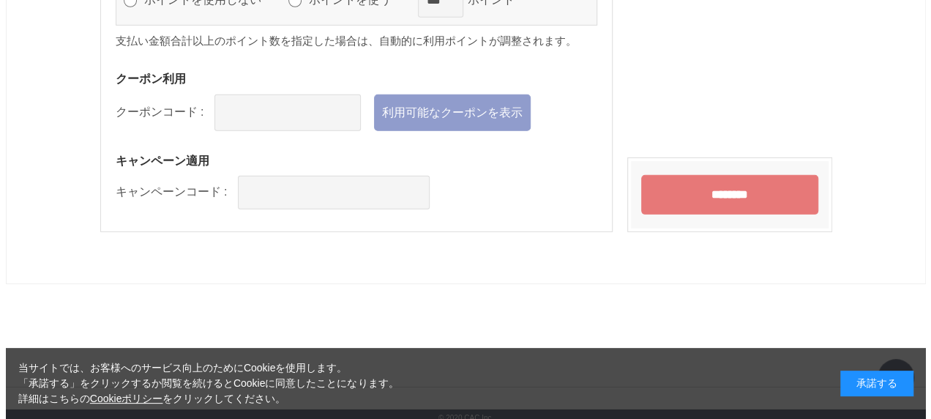
scroll to position [0, 0]
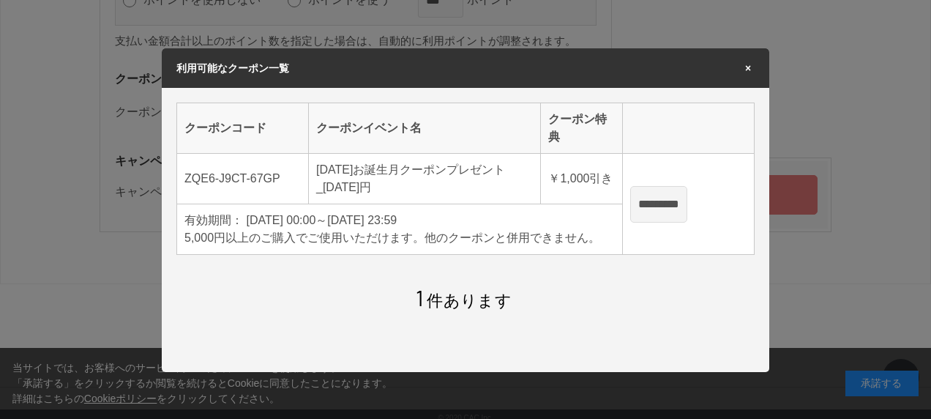
click at [685, 199] on input "*********" at bounding box center [658, 204] width 57 height 37
type input "**********"
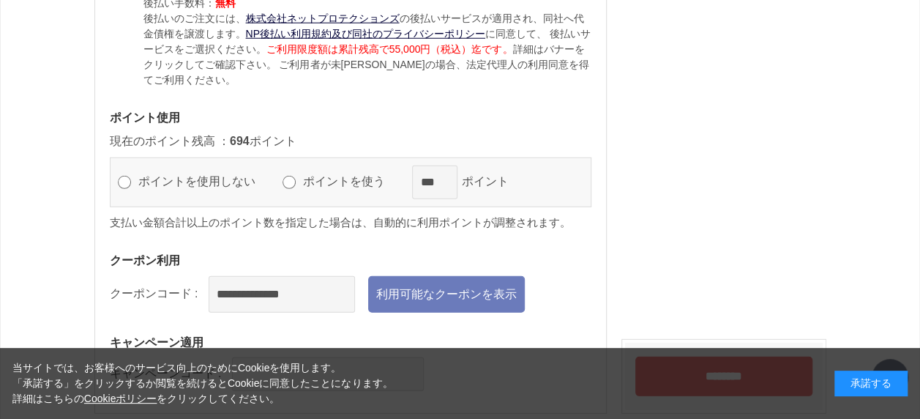
scroll to position [1866, 0]
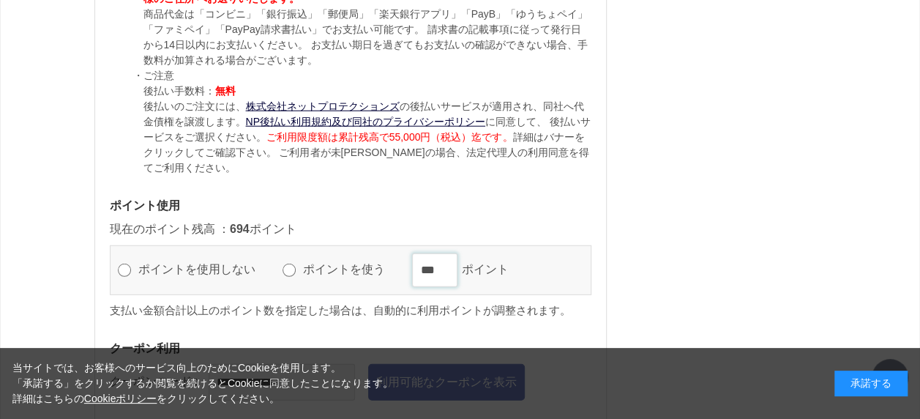
click at [457, 262] on input "***" at bounding box center [434, 270] width 45 height 34
type input "*"
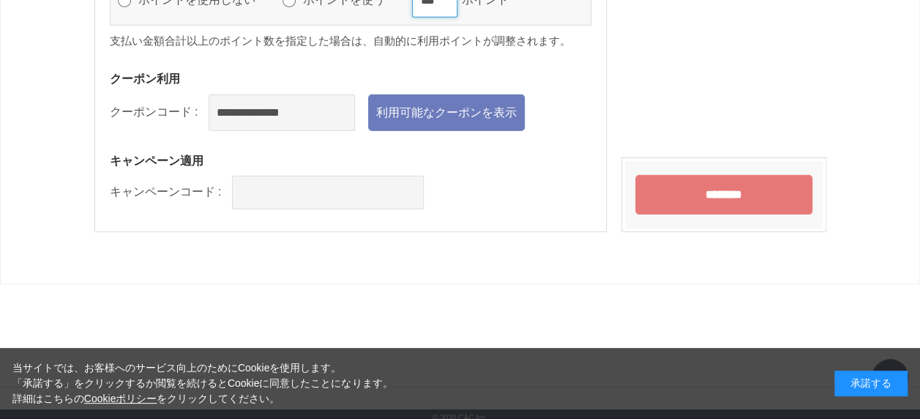
scroll to position [2031, 0]
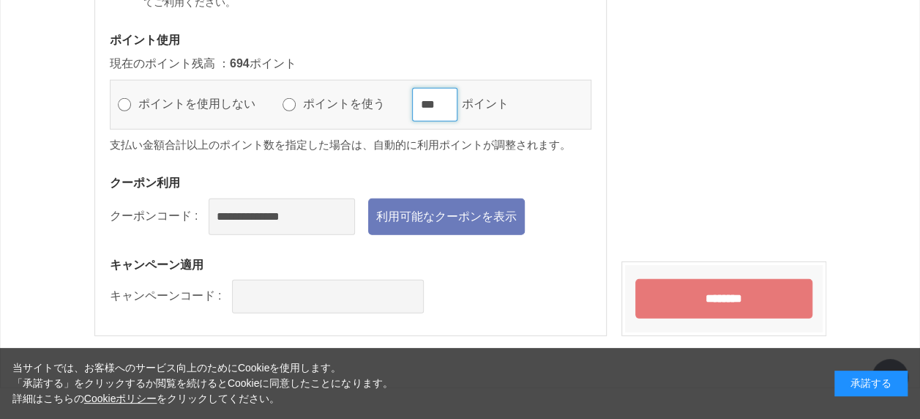
type input "***"
click at [777, 284] on input "********" at bounding box center [723, 299] width 177 height 40
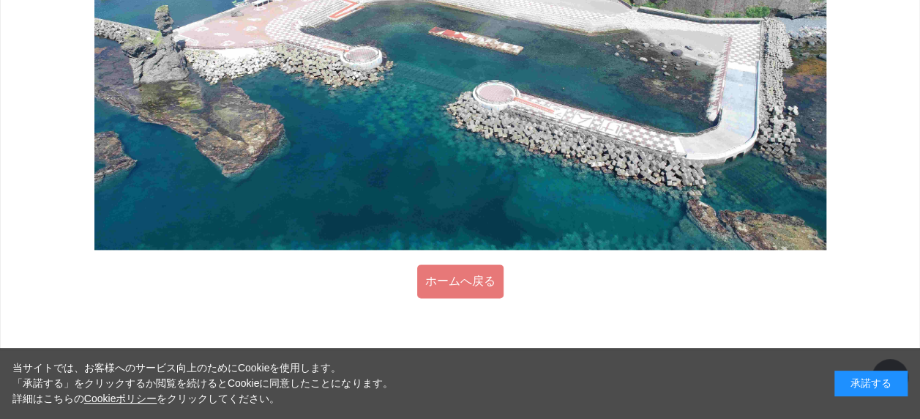
scroll to position [928, 0]
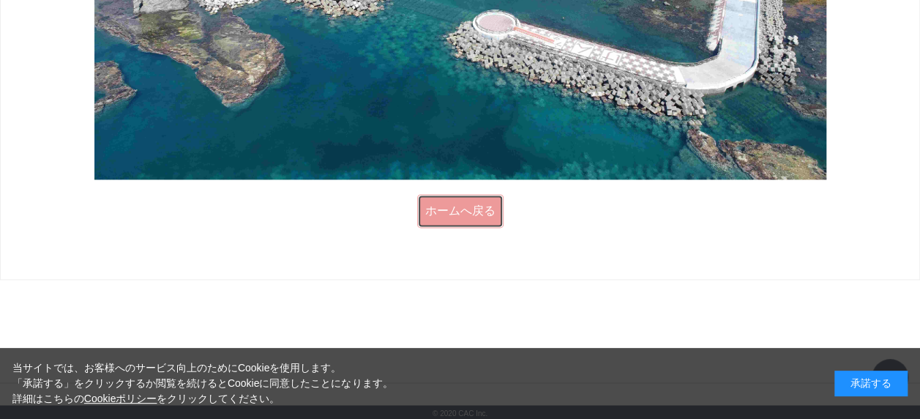
click at [451, 202] on link "ホームへ戻る" at bounding box center [460, 211] width 86 height 34
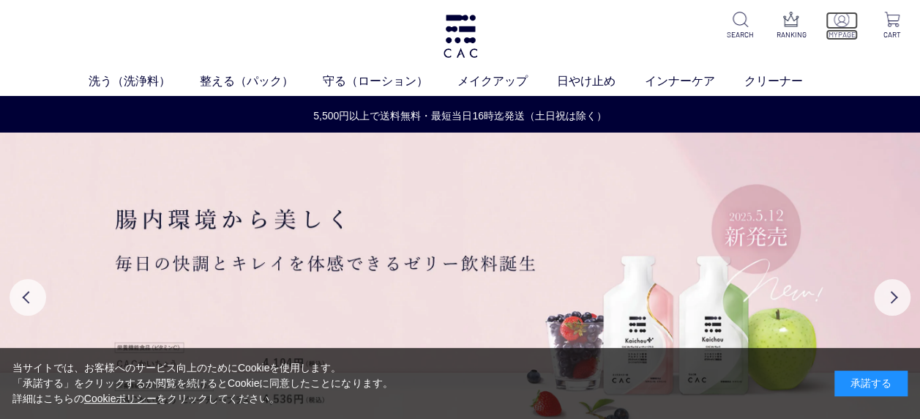
click at [844, 26] on img at bounding box center [840, 19] width 15 height 15
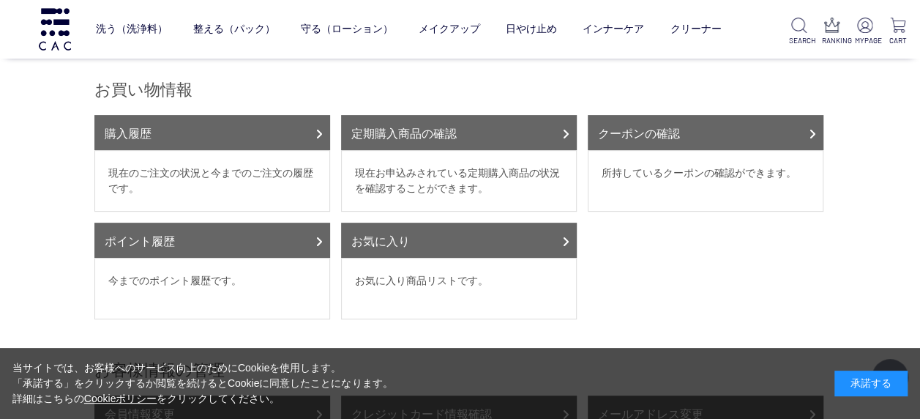
scroll to position [154, 0]
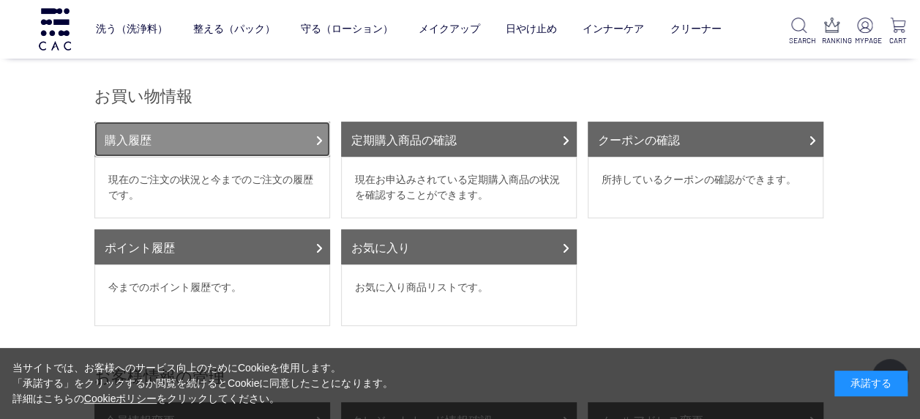
click at [241, 132] on link "購入履歴" at bounding box center [212, 138] width 236 height 35
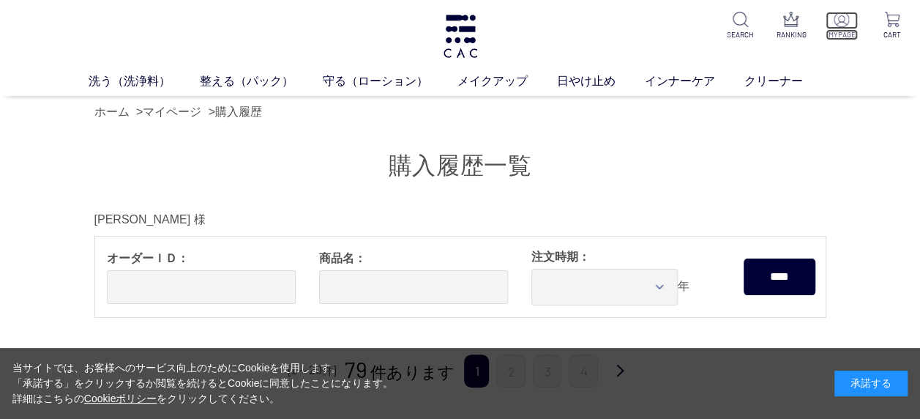
click at [845, 25] on img at bounding box center [840, 19] width 15 height 15
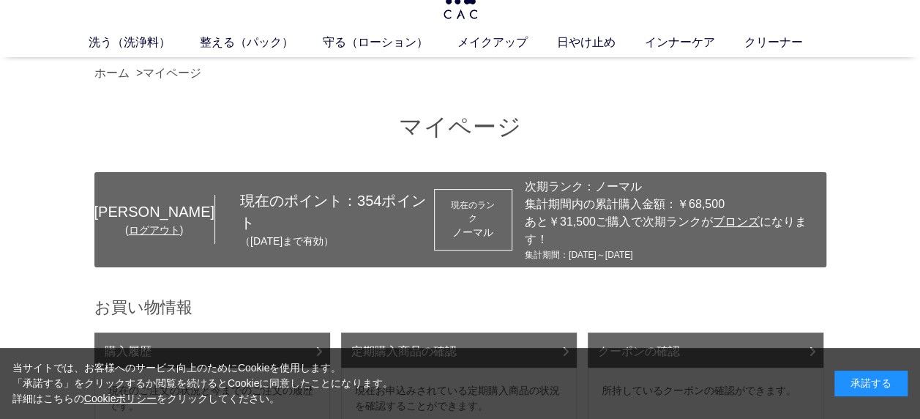
scroll to position [35, 0]
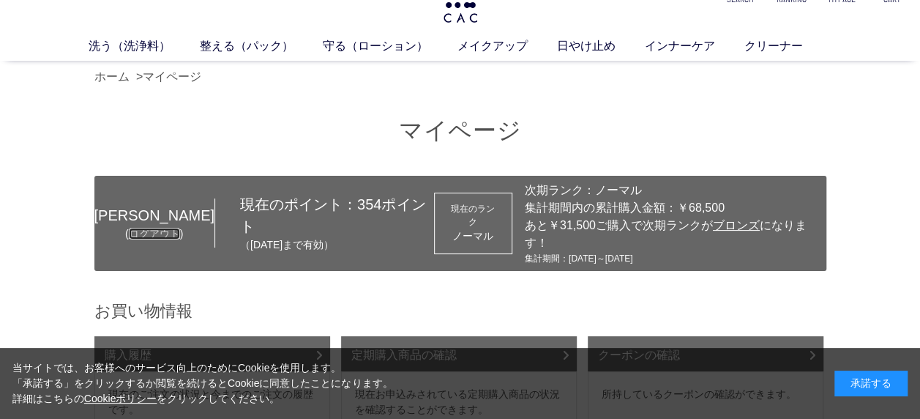
click at [139, 228] on link "ログアウト" at bounding box center [154, 234] width 51 height 12
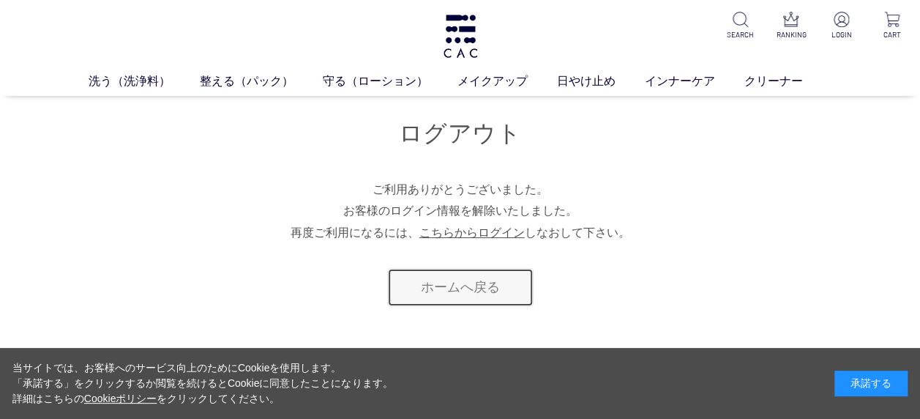
click at [476, 286] on link "ホームへ戻る" at bounding box center [460, 287] width 146 height 39
